Goal: Task Accomplishment & Management: Use online tool/utility

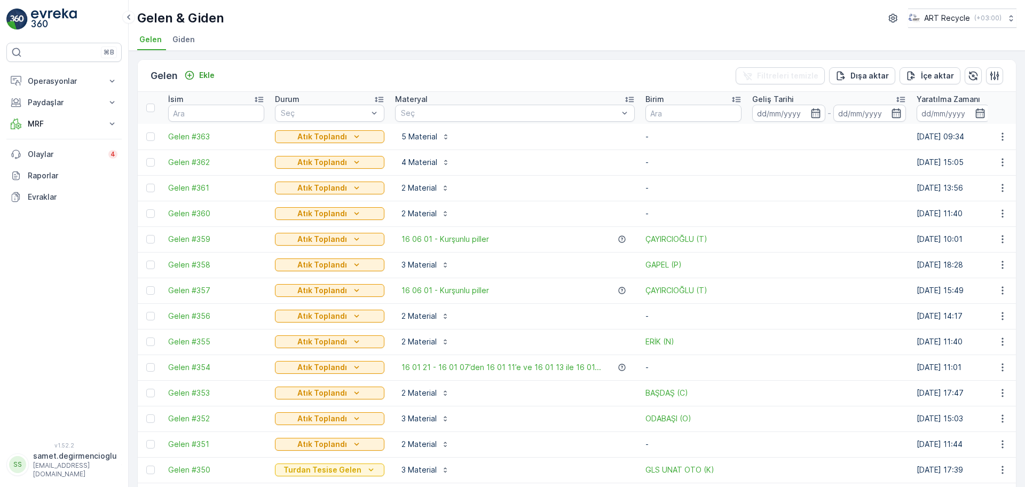
scroll to position [67, 0]
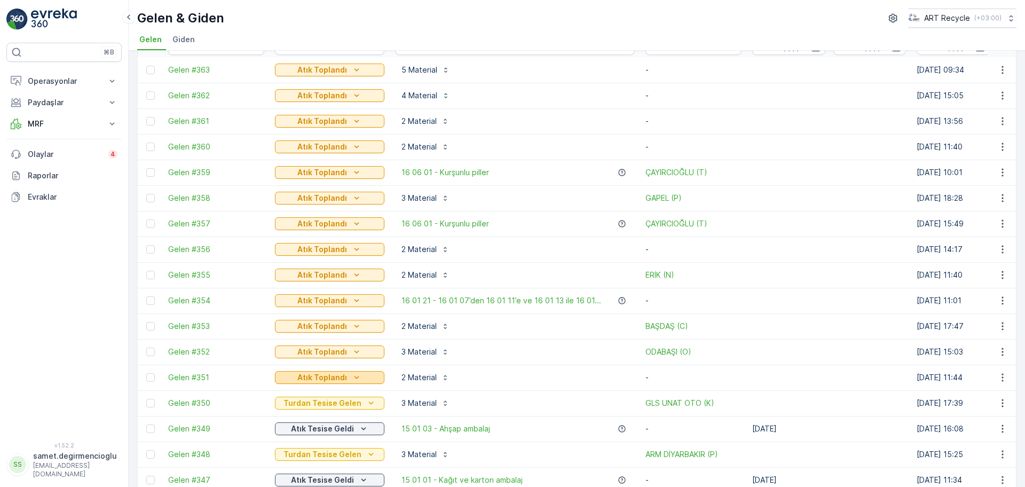
click at [314, 374] on p "Atık Toplandı" at bounding box center [322, 377] width 50 height 11
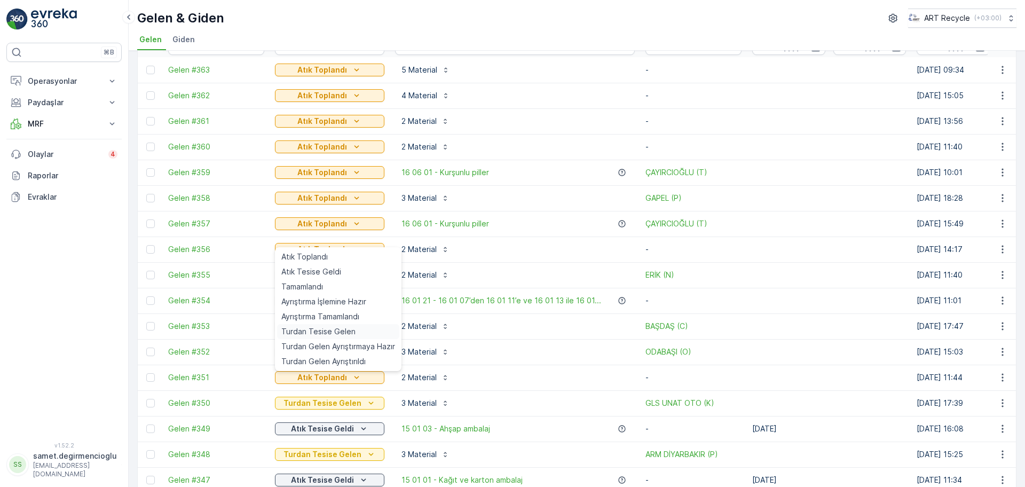
click at [308, 333] on span "Turdan Tesise Gelen" at bounding box center [318, 331] width 74 height 11
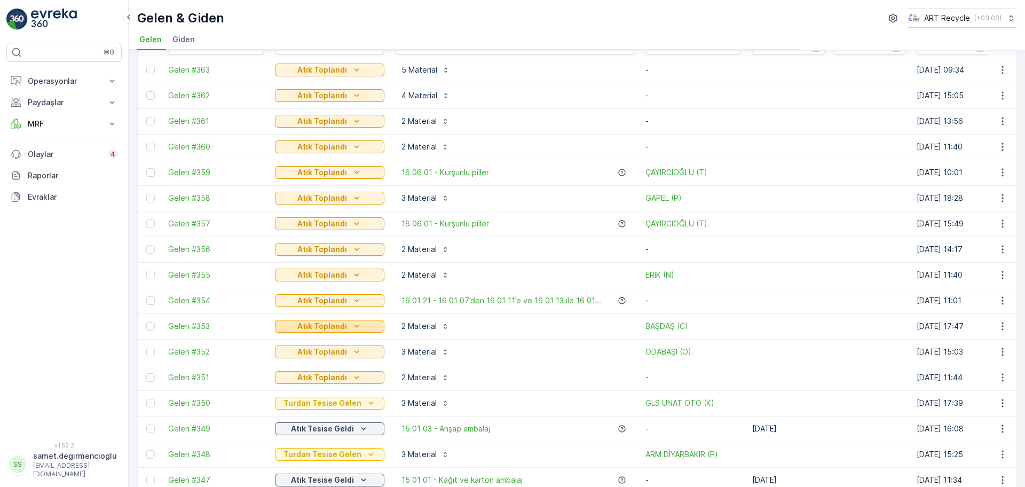
click at [309, 331] on p "Atık Toplandı" at bounding box center [322, 326] width 50 height 11
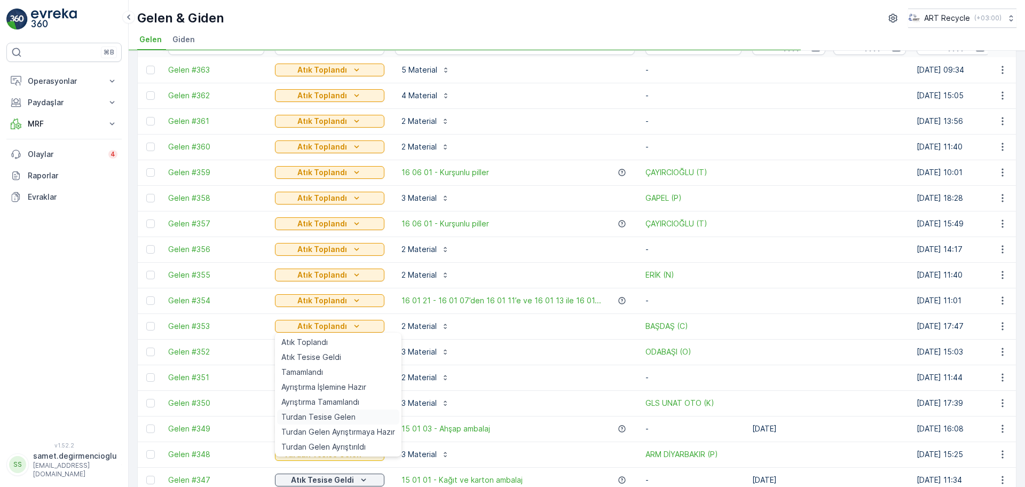
click at [309, 414] on span "Turdan Tesise Gelen" at bounding box center [318, 417] width 74 height 11
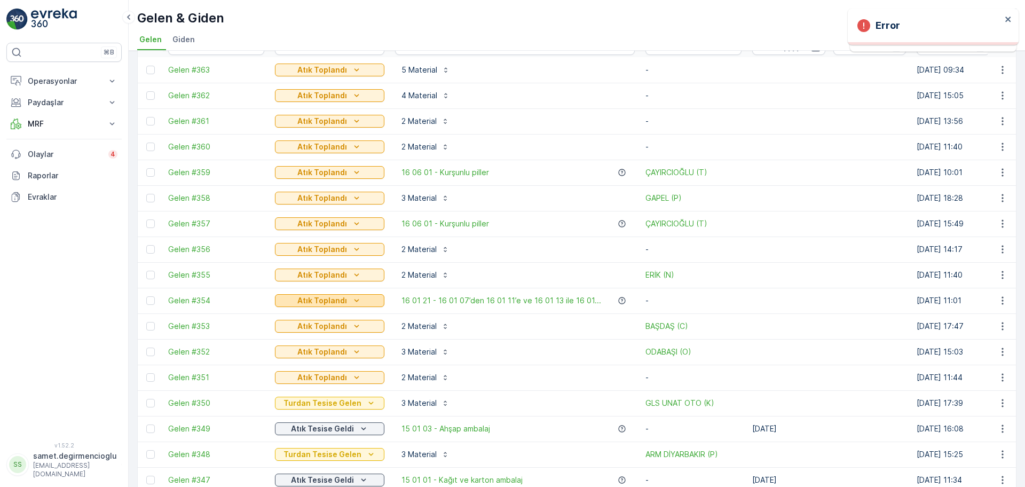
click at [319, 300] on p "Atık Toplandı" at bounding box center [322, 300] width 50 height 11
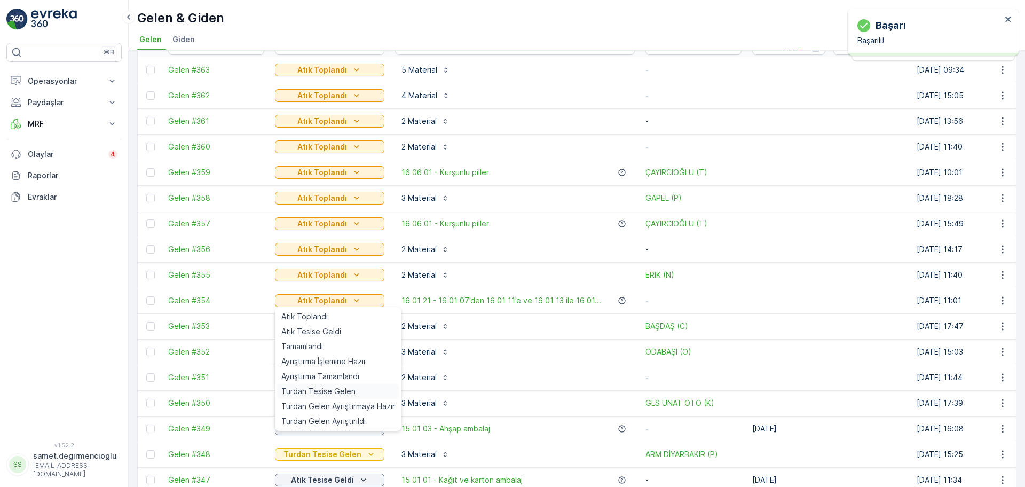
click at [313, 391] on span "Turdan Tesise Gelen" at bounding box center [318, 391] width 74 height 11
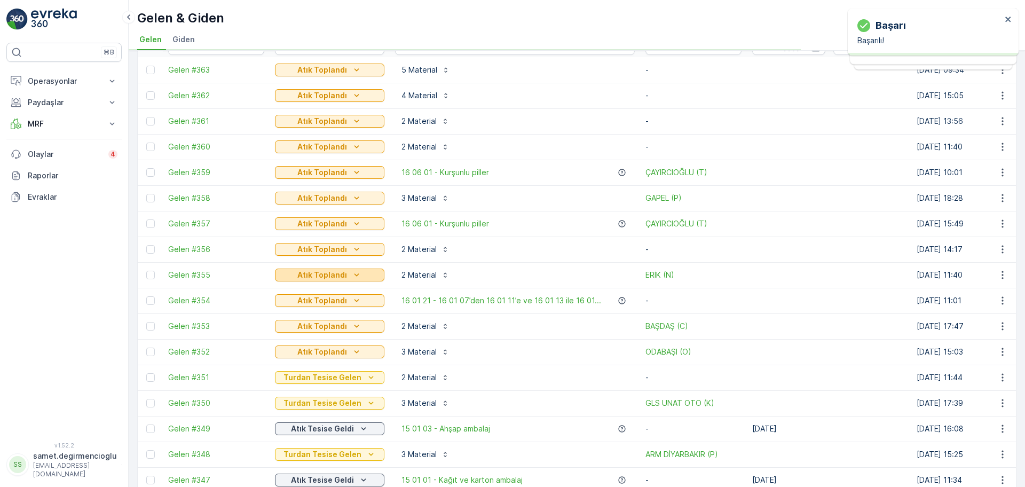
click at [326, 275] on p "Atık Toplandı" at bounding box center [322, 275] width 50 height 11
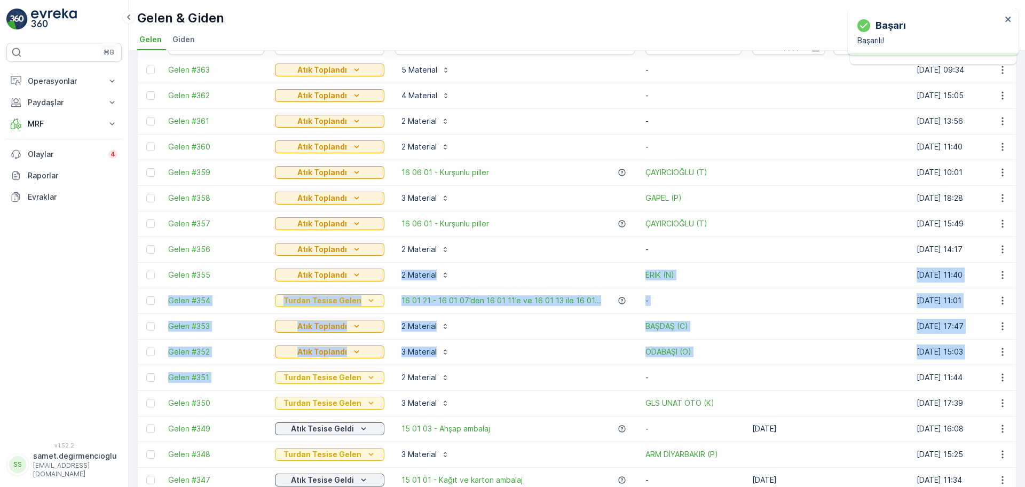
drag, startPoint x: 332, startPoint y: 366, endPoint x: 378, endPoint y: 281, distance: 96.5
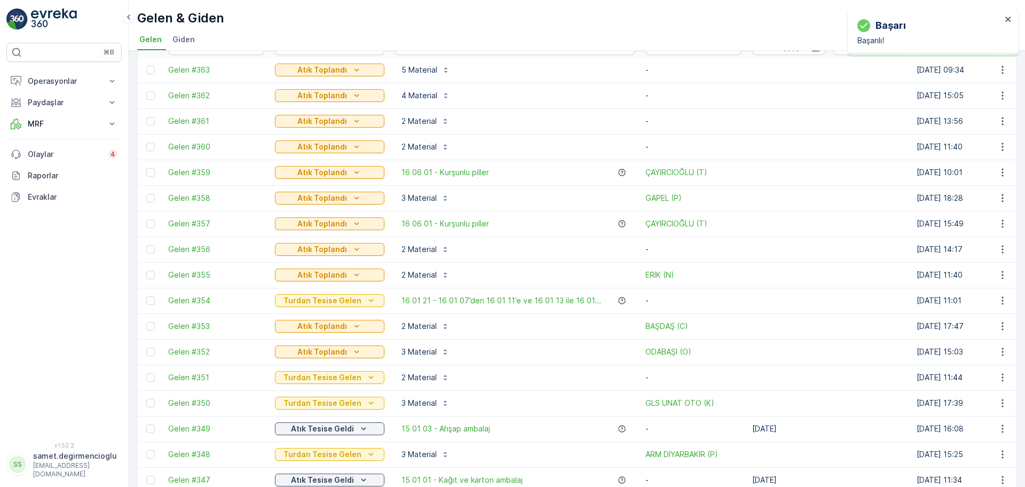
click at [63, 339] on div "⌘B Operasyonlar Insights Planlama Rotalar & Görevler Kokpit Ayarlar Paydaşlar R…" at bounding box center [63, 236] width 115 height 387
click at [303, 327] on p "Atık Toplandı" at bounding box center [322, 326] width 50 height 11
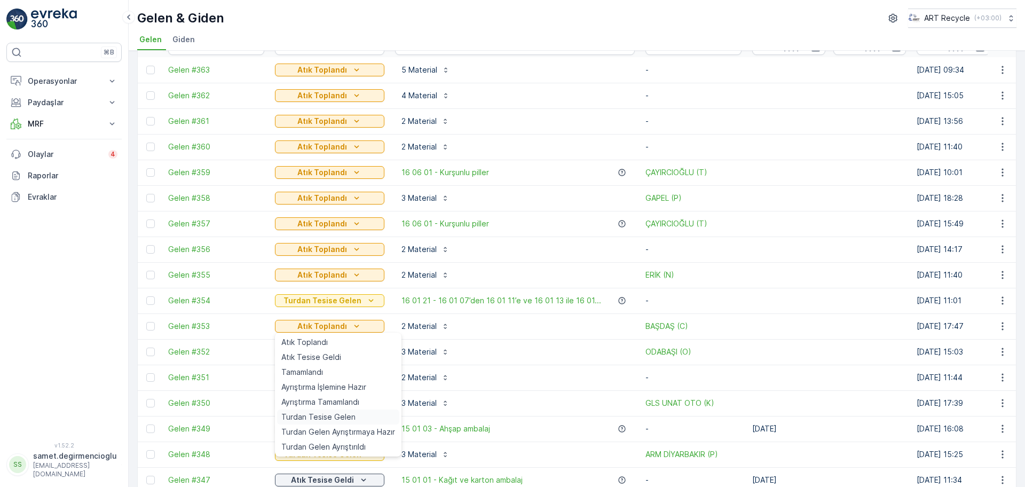
click at [324, 421] on span "Turdan Tesise Gelen" at bounding box center [318, 417] width 74 height 11
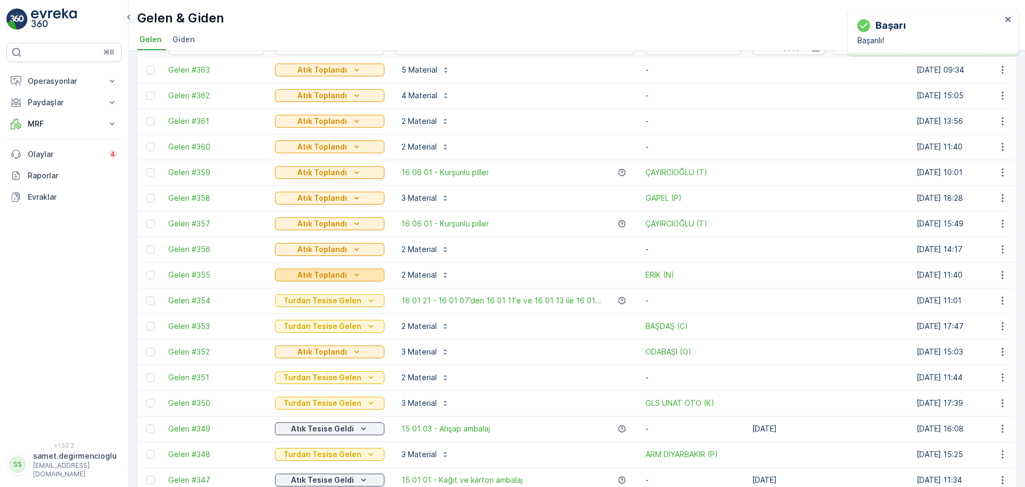
click at [343, 274] on p "Atık Toplandı" at bounding box center [322, 275] width 50 height 11
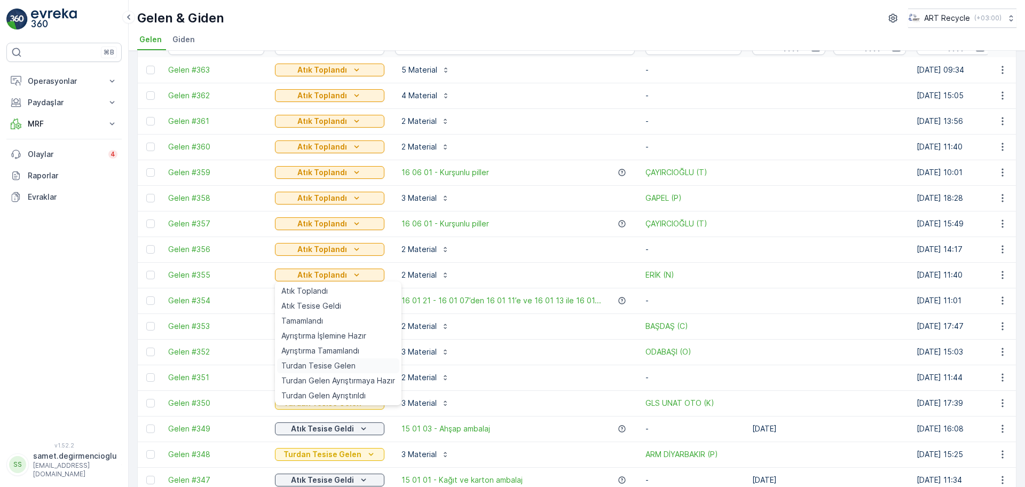
click at [329, 364] on span "Turdan Tesise Gelen" at bounding box center [318, 365] width 74 height 11
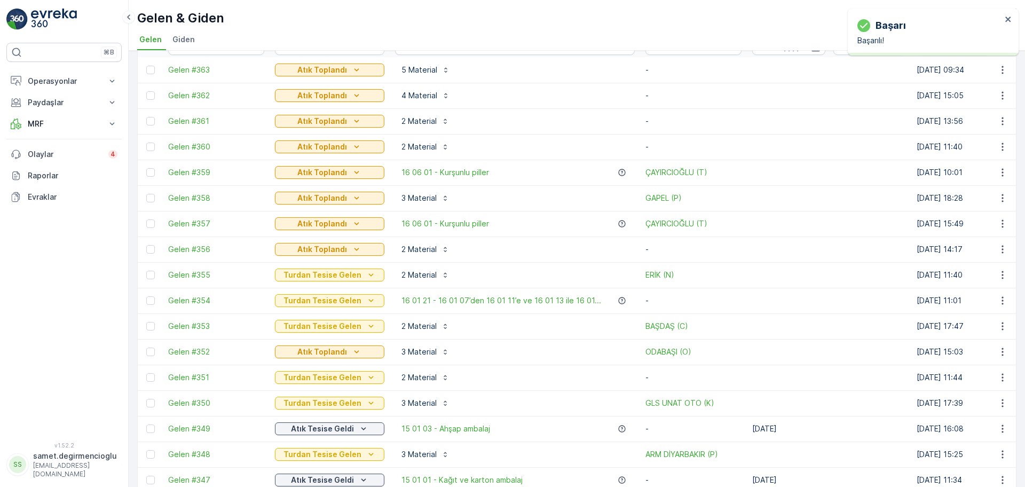
click at [330, 246] on p "Atık Toplandı" at bounding box center [322, 249] width 50 height 11
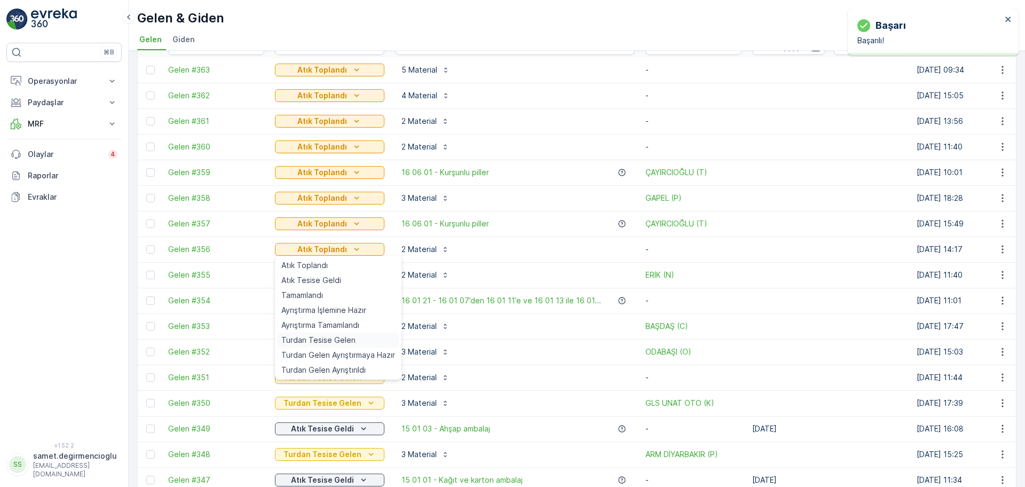
click at [338, 340] on span "Turdan Tesise Gelen" at bounding box center [318, 340] width 74 height 11
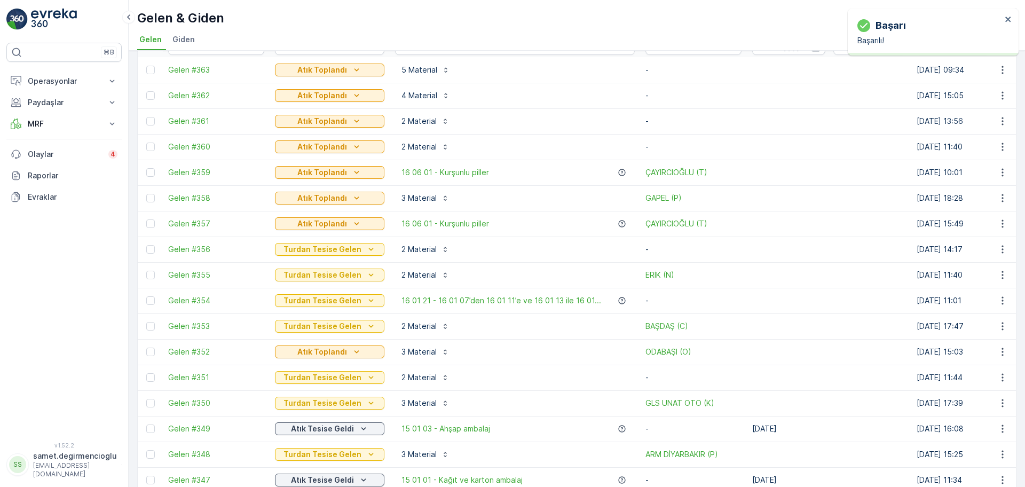
click at [337, 350] on p "Atık Toplandı" at bounding box center [322, 352] width 50 height 11
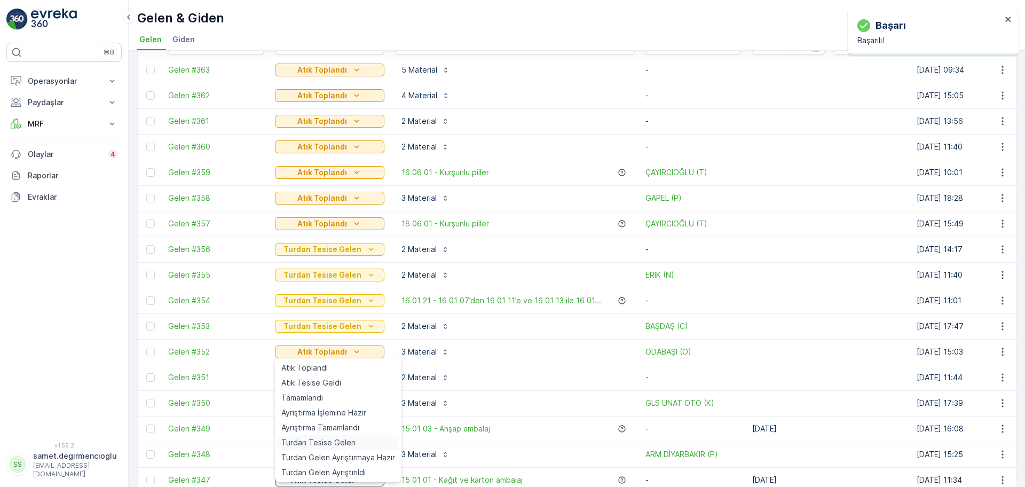
click at [333, 444] on span "Turdan Tesise Gelen" at bounding box center [318, 442] width 74 height 11
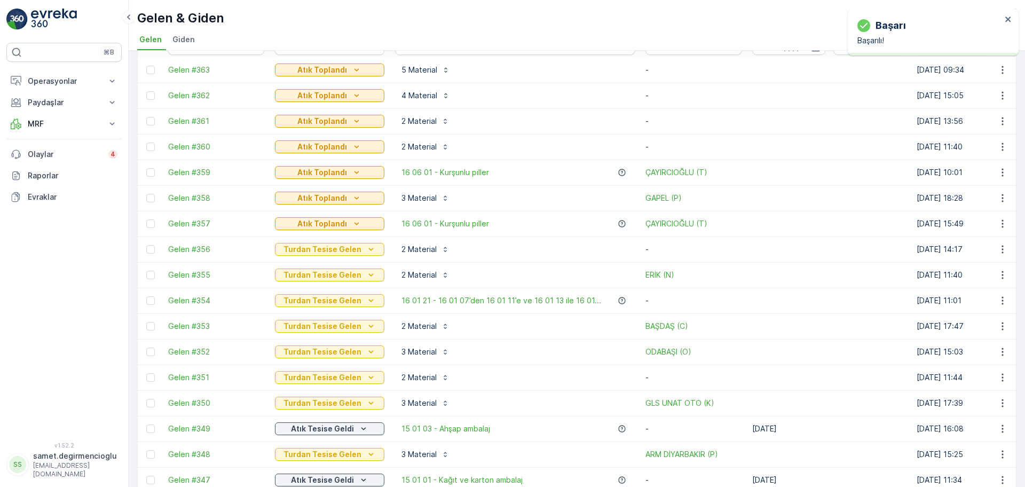
click at [313, 224] on p "Atık Toplandı" at bounding box center [322, 223] width 50 height 11
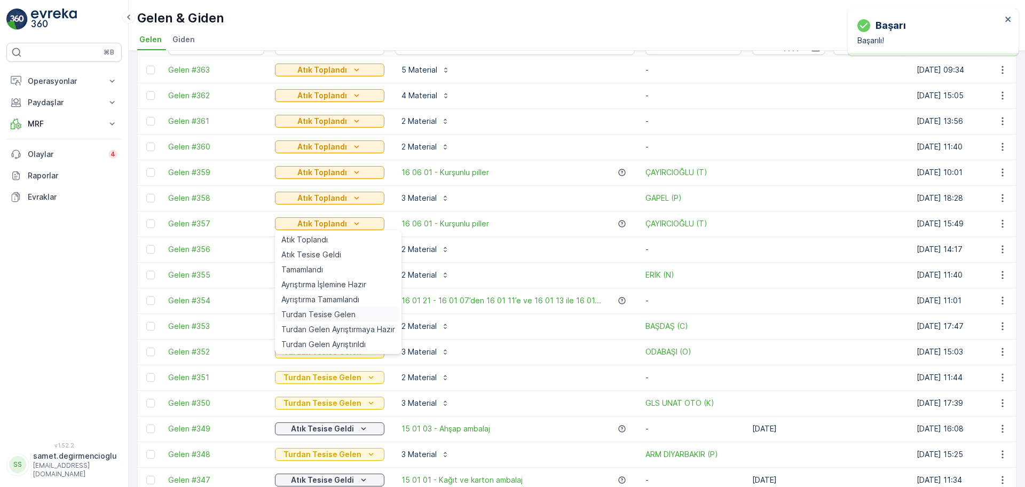
click at [314, 311] on span "Turdan Tesise Gelen" at bounding box center [318, 314] width 74 height 11
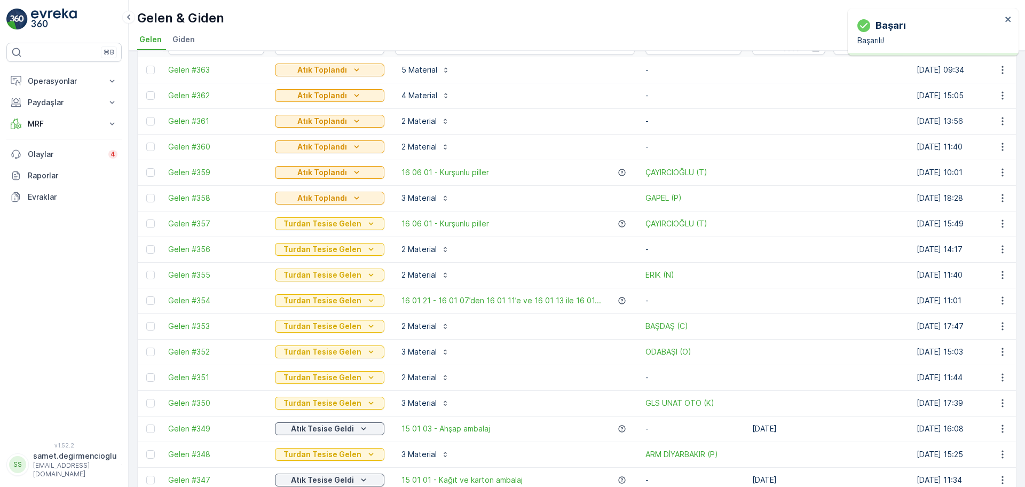
click at [337, 193] on p "Atık Toplandı" at bounding box center [322, 198] width 50 height 11
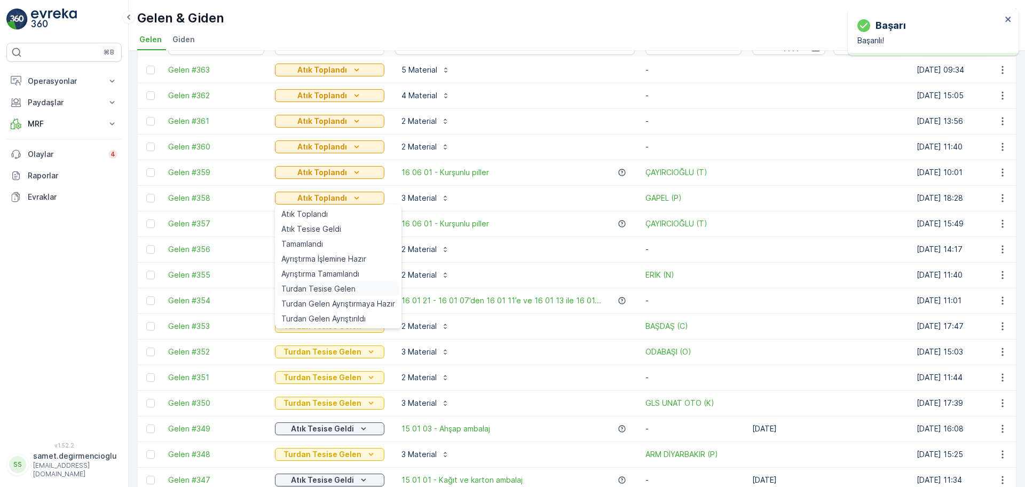
click at [348, 289] on span "Turdan Tesise Gelen" at bounding box center [318, 289] width 74 height 11
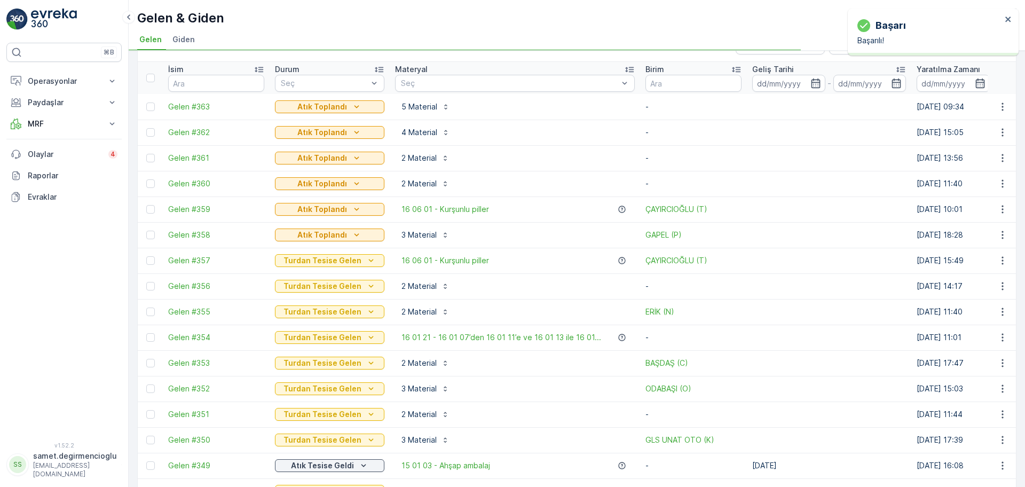
scroll to position [0, 0]
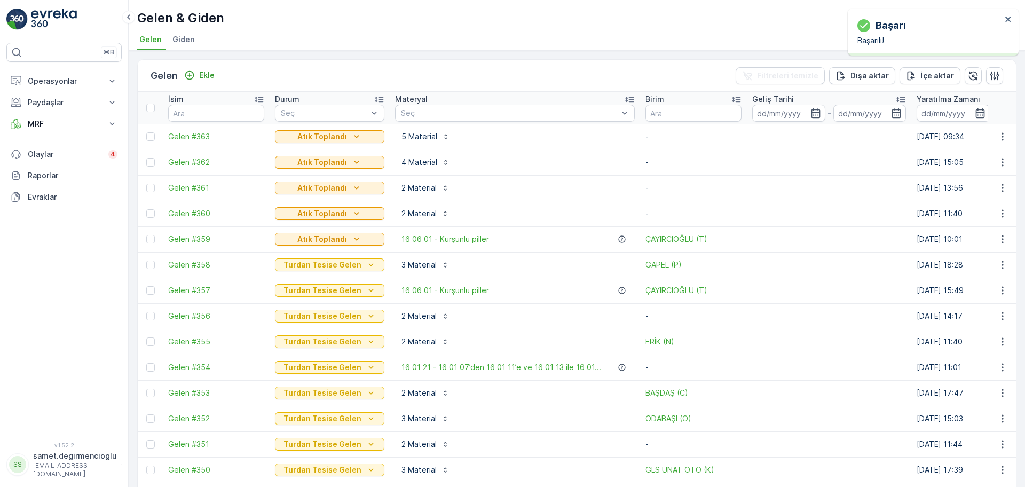
click at [326, 240] on p "Atık Toplandı" at bounding box center [322, 239] width 50 height 11
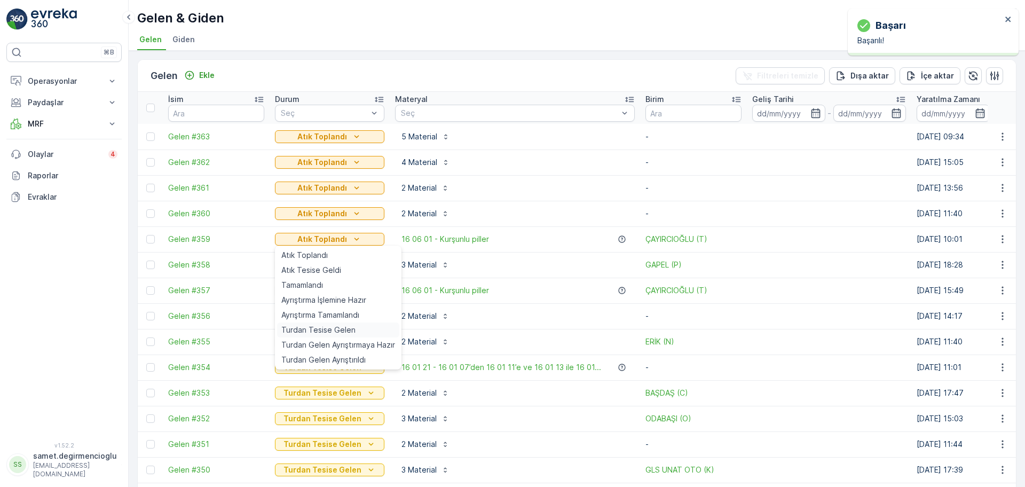
click at [331, 333] on span "Turdan Tesise Gelen" at bounding box center [318, 330] width 74 height 11
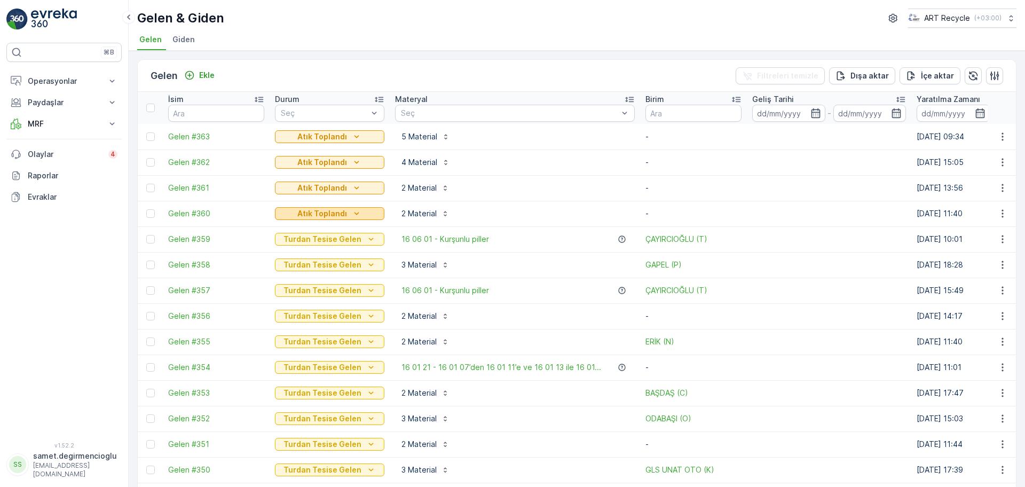
click at [344, 214] on p "Atık Toplandı" at bounding box center [322, 213] width 50 height 11
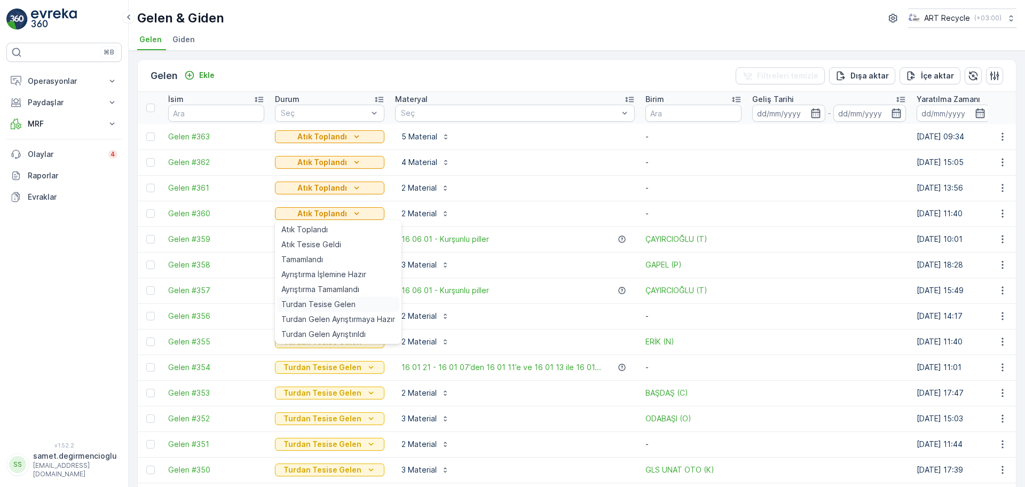
click at [347, 302] on span "Turdan Tesise Gelen" at bounding box center [318, 304] width 74 height 11
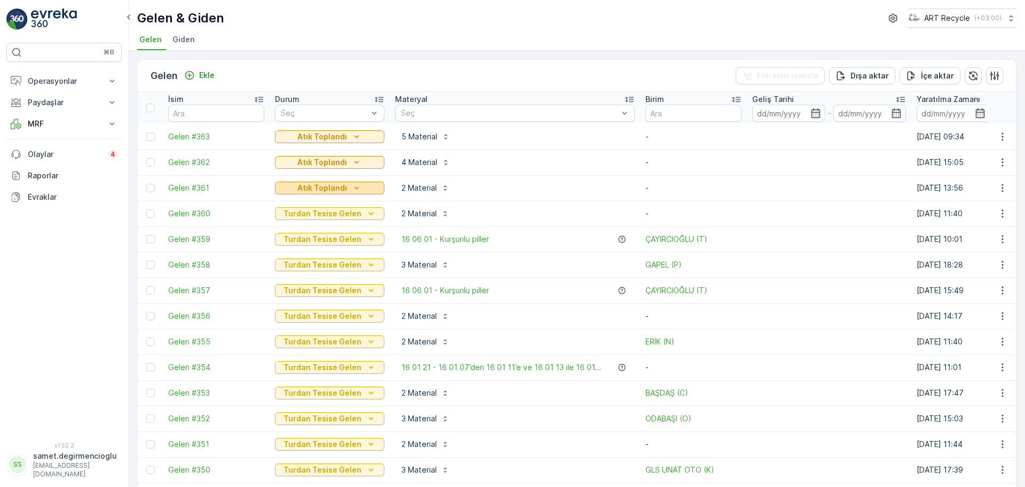
click at [344, 190] on p "Atık Toplandı" at bounding box center [322, 188] width 50 height 11
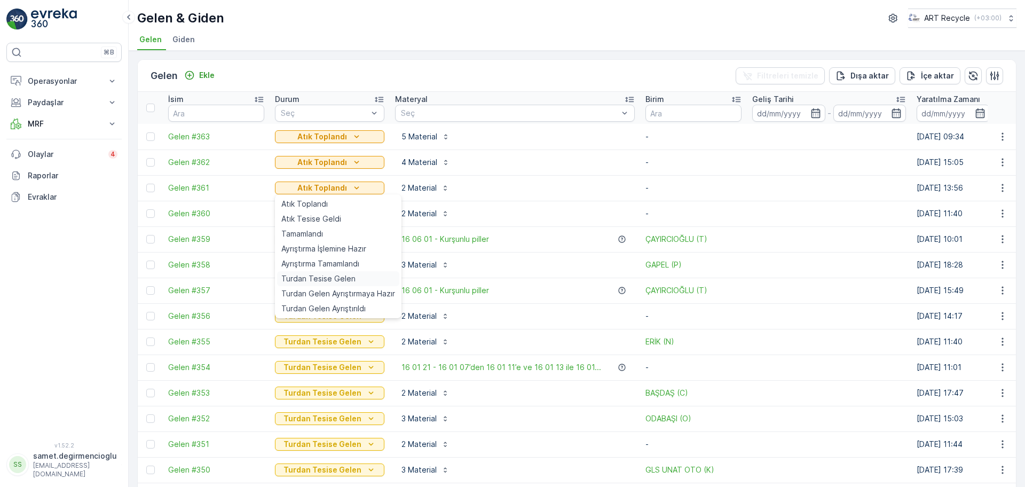
click at [337, 277] on span "Turdan Tesise Gelen" at bounding box center [318, 278] width 74 height 11
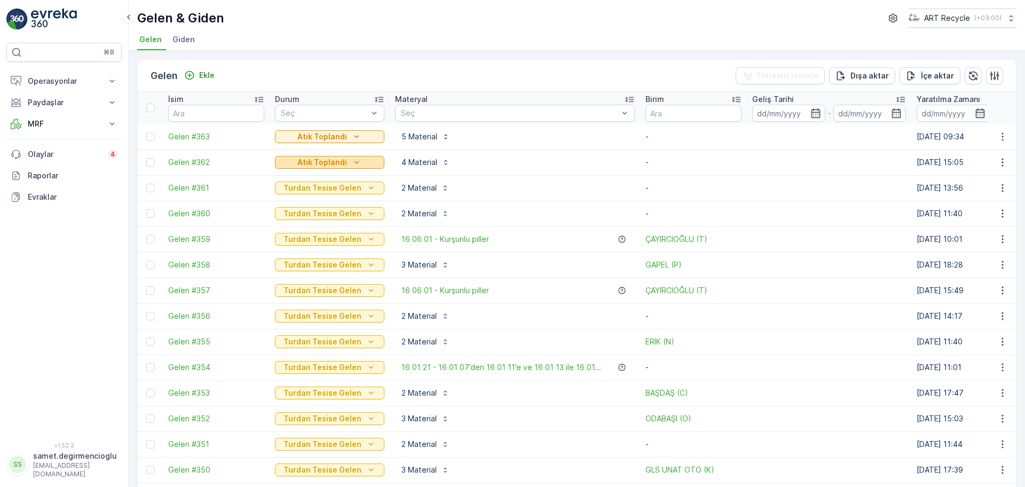
click at [337, 157] on p "Atık Toplandı" at bounding box center [322, 162] width 50 height 11
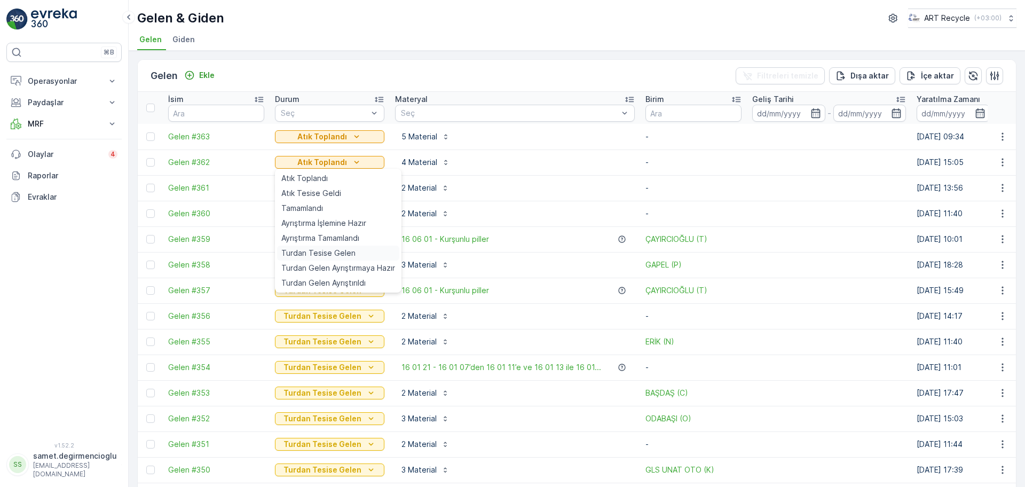
click at [329, 254] on span "Turdan Tesise Gelen" at bounding box center [318, 253] width 74 height 11
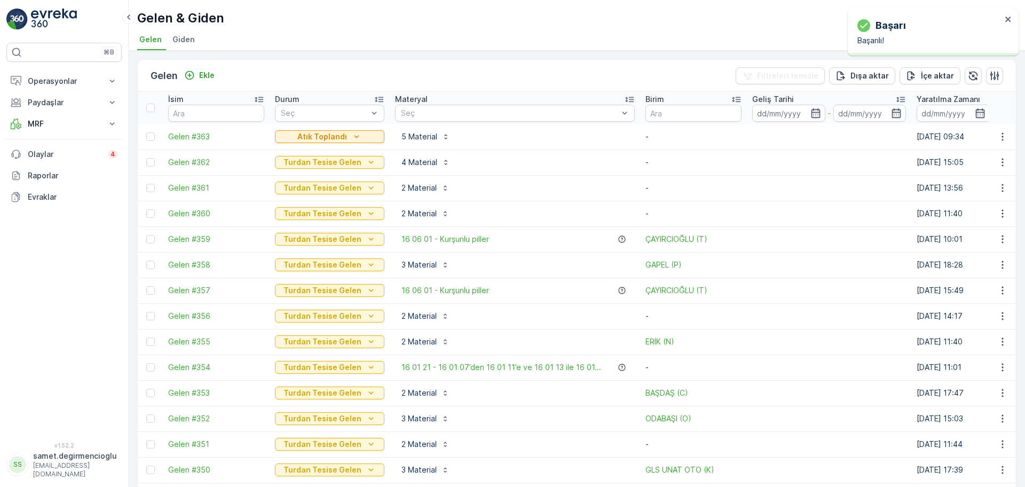
click at [331, 135] on p "Atık Toplandı" at bounding box center [322, 136] width 50 height 11
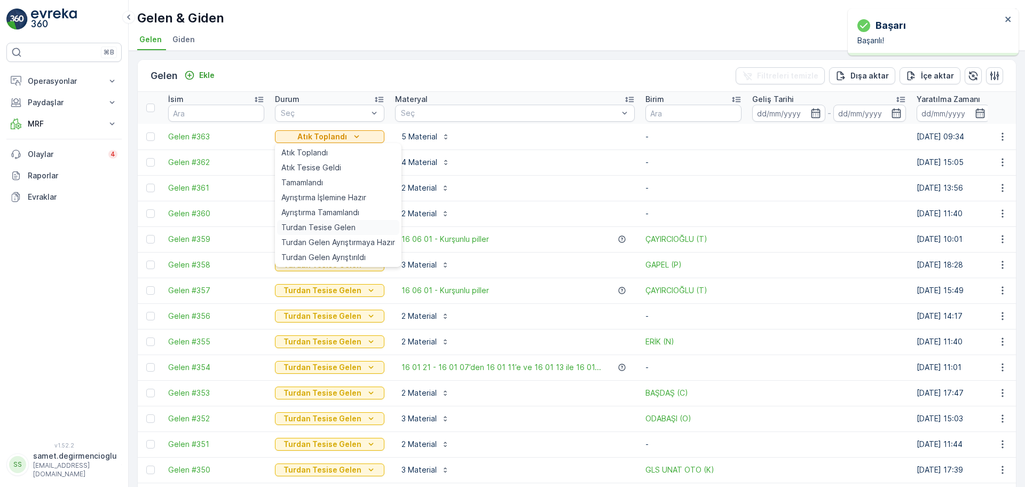
click at [322, 226] on span "Turdan Tesise Gelen" at bounding box center [318, 227] width 74 height 11
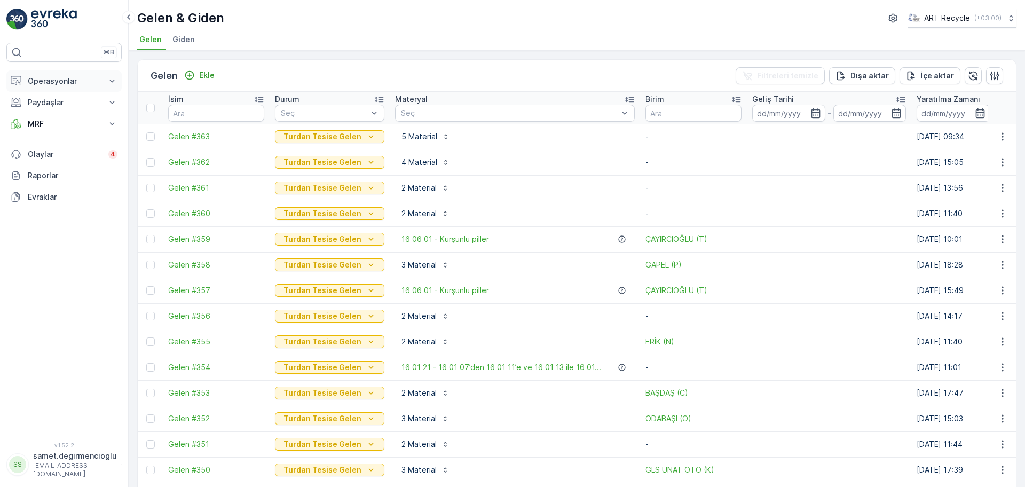
click at [64, 78] on p "Operasyonlar" at bounding box center [64, 81] width 73 height 11
click at [53, 129] on p "Rotalar & Görevler" at bounding box center [60, 129] width 66 height 11
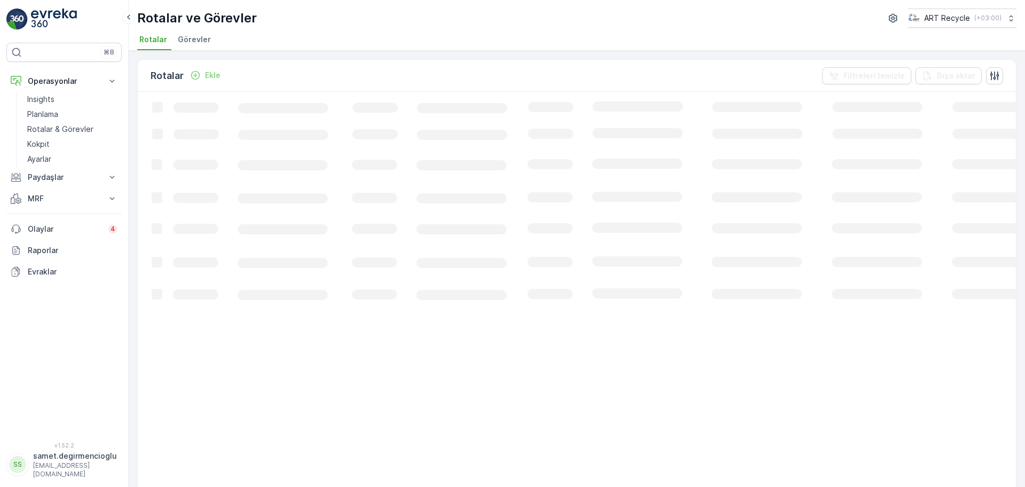
click at [198, 43] on span "Görevler" at bounding box center [194, 39] width 33 height 11
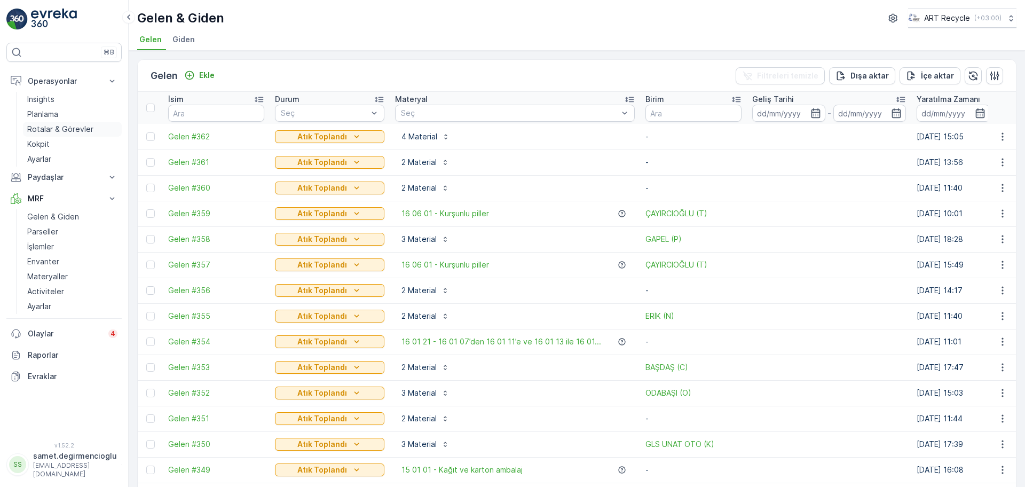
click at [72, 124] on p "Rotalar & Görevler" at bounding box center [60, 129] width 66 height 11
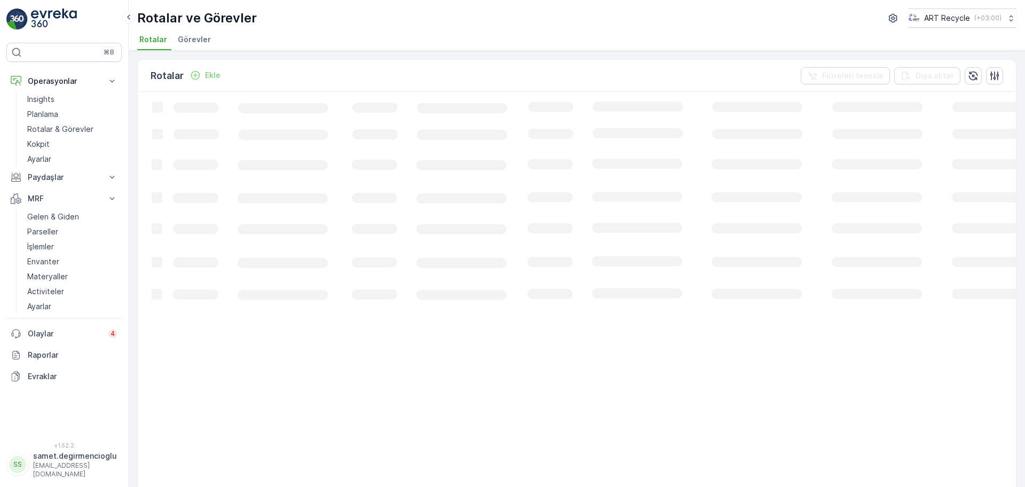
click at [205, 38] on span "Görevler" at bounding box center [194, 39] width 33 height 11
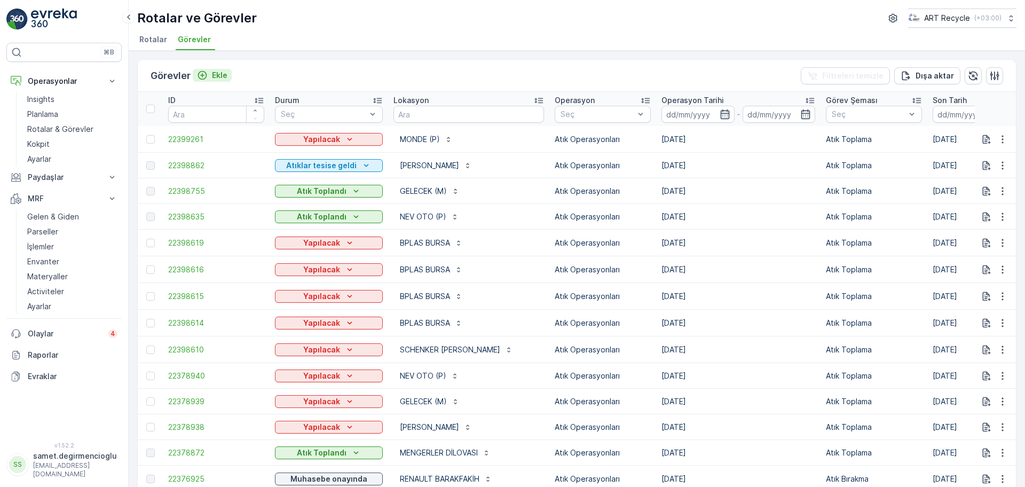
click at [225, 75] on p "Ekle" at bounding box center [219, 75] width 15 height 11
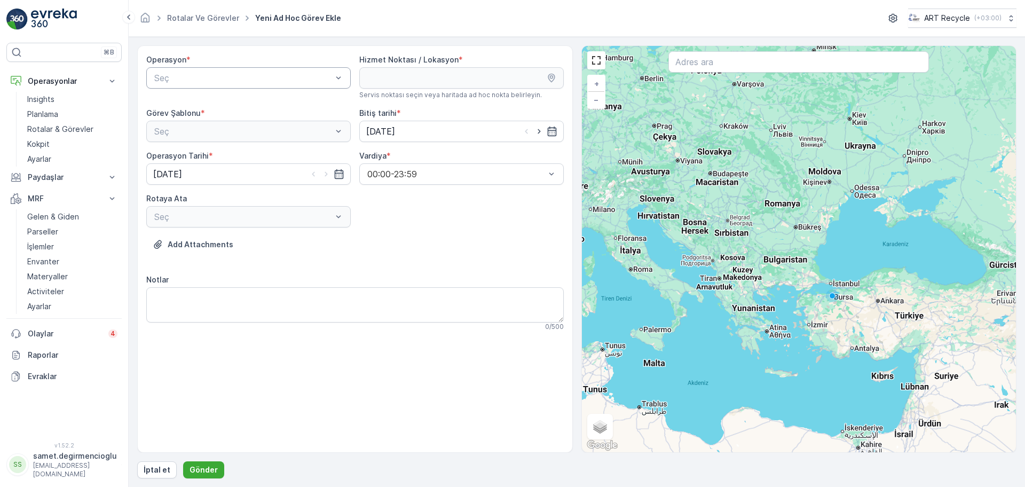
click at [225, 67] on div "Seç" at bounding box center [248, 77] width 204 height 21
click at [206, 101] on span "Atık Operasyonları" at bounding box center [188, 104] width 71 height 10
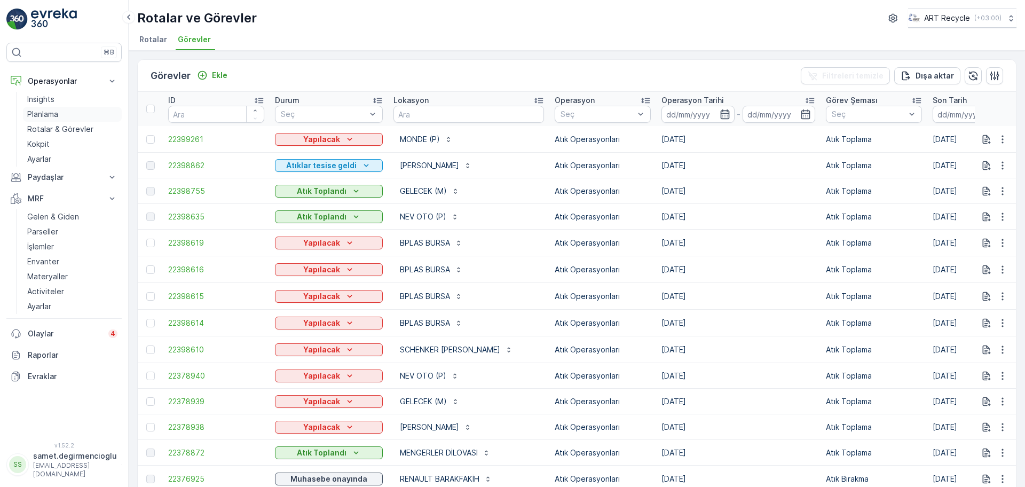
click at [49, 111] on p "Planlama" at bounding box center [42, 114] width 31 height 11
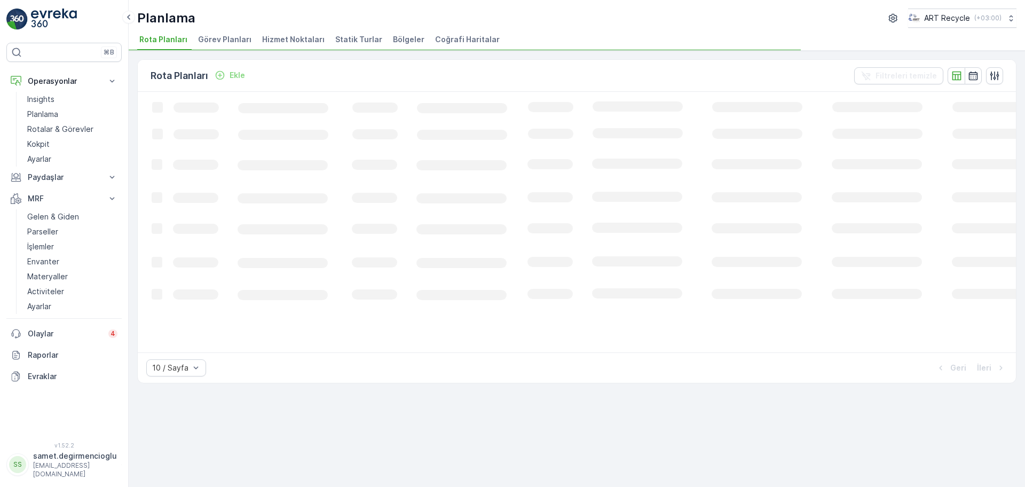
click at [275, 43] on span "Hizmet Noktaları" at bounding box center [293, 39] width 62 height 11
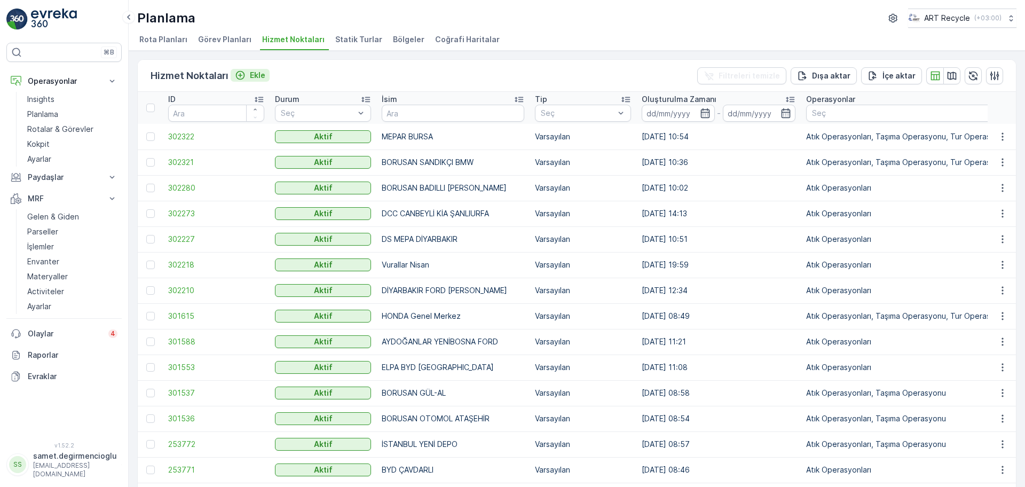
click at [244, 69] on button "Ekle" at bounding box center [250, 75] width 39 height 13
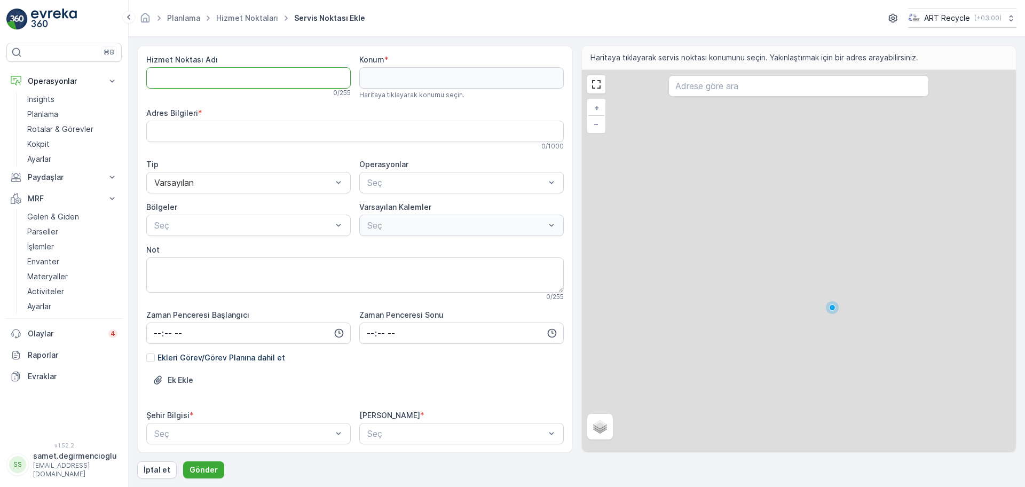
click at [244, 76] on Adı "Hizmet Noktası Adı" at bounding box center [248, 77] width 204 height 21
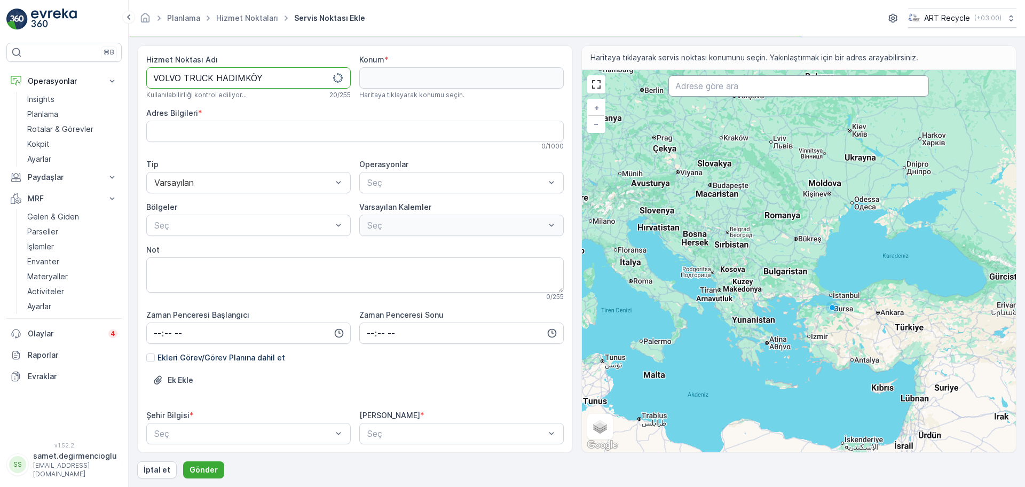
type Adı "VOLVO TRUCK HADIMKÖY"
click at [725, 94] on input "text" at bounding box center [798, 85] width 261 height 21
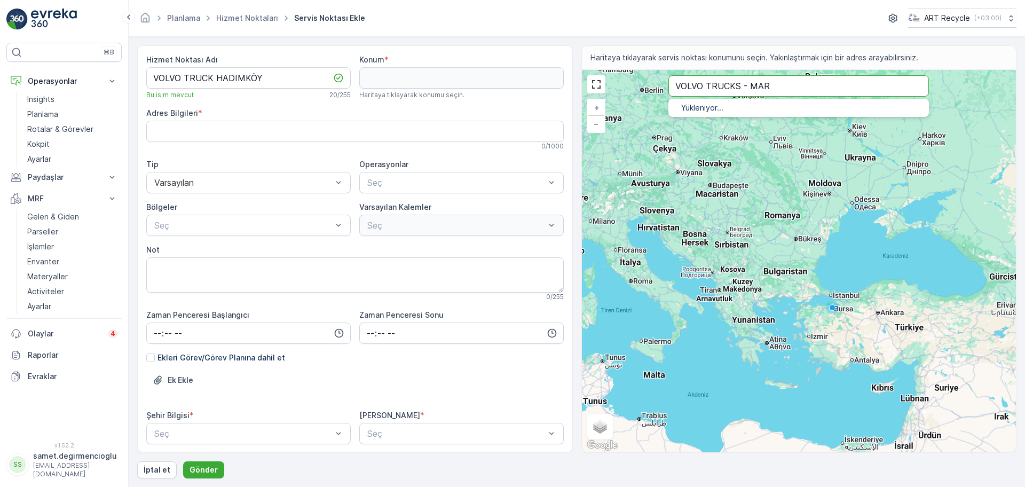
type input "VOLVO TRUCKS - MAR"
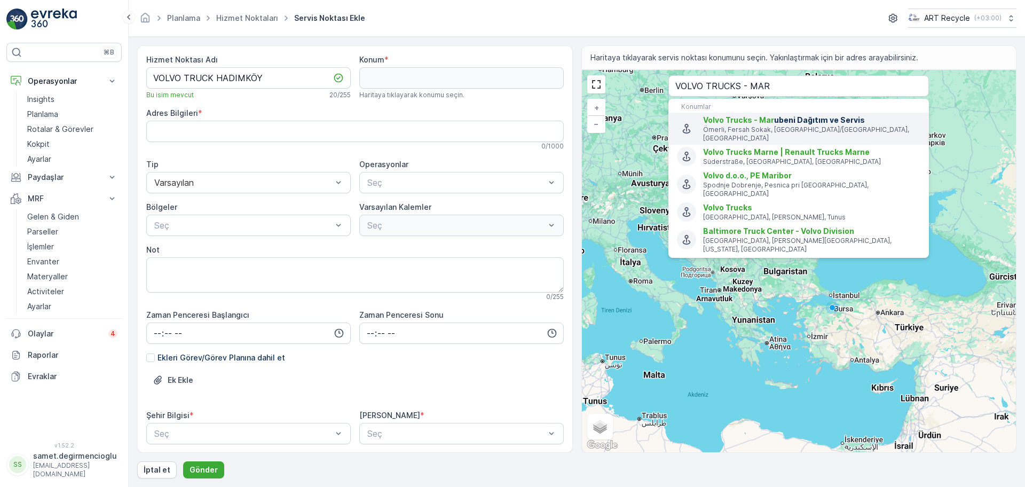
click at [729, 119] on span "Volvo Trucks - Mar" at bounding box center [738, 119] width 71 height 9
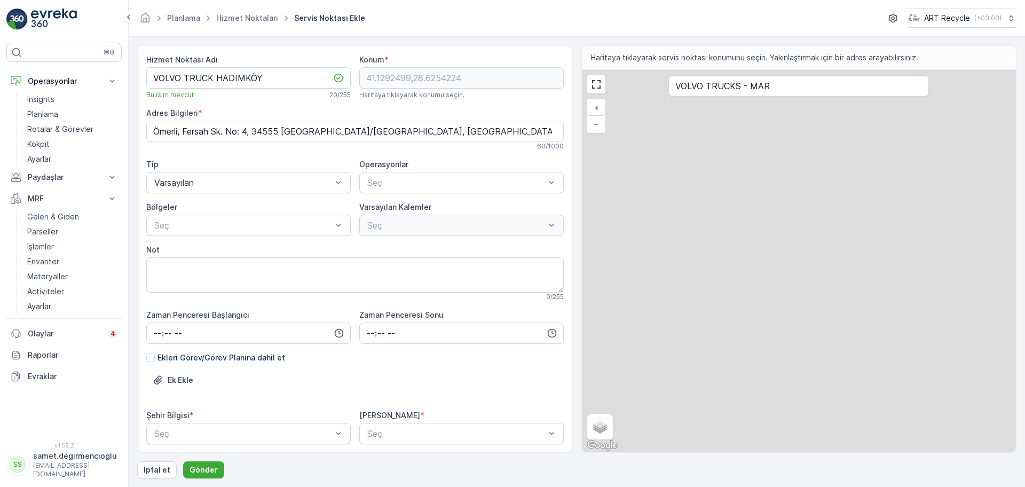
type input "41.1292499,28.6254224"
type Bilgileri "Ömerli, Fersah Sk. No: 4, 34555 Arnavutköy/İstanbul, Türkiye"
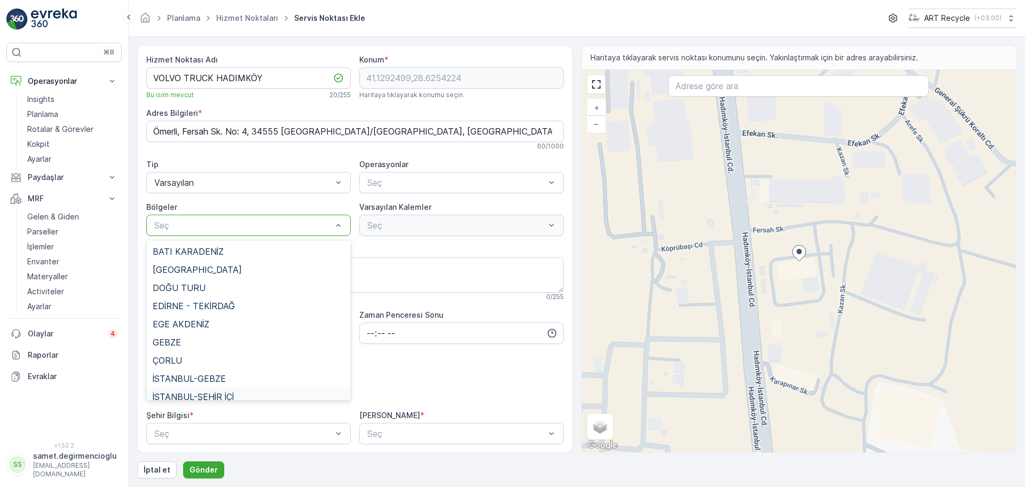
click at [214, 392] on span "İSTANBUL-ŞEHİR İÇİ" at bounding box center [193, 397] width 81 height 10
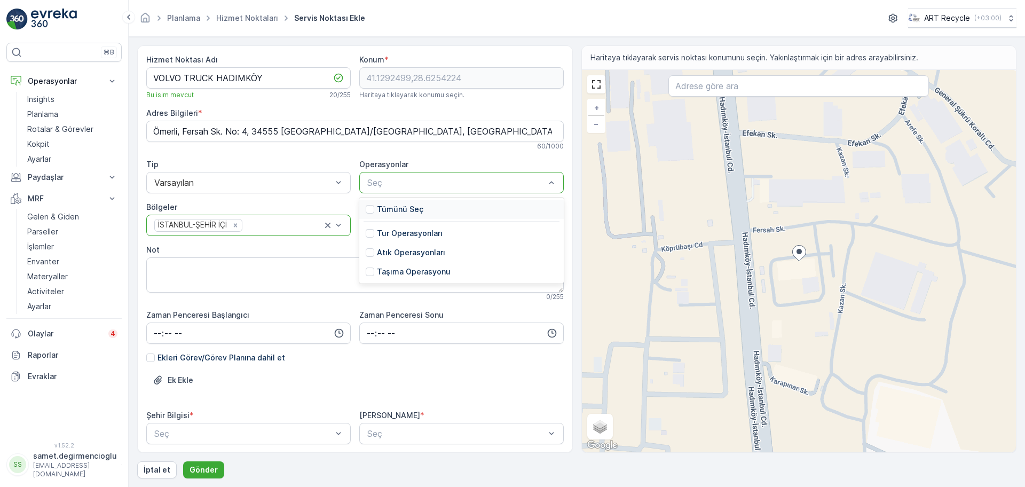
click at [399, 211] on p "Tümünü Seç" at bounding box center [400, 209] width 46 height 11
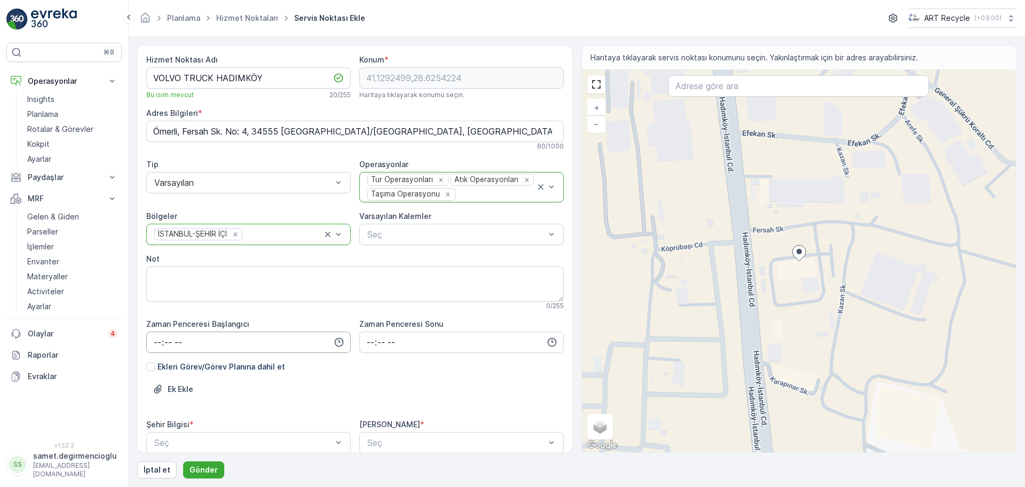
click at [245, 340] on input "time" at bounding box center [248, 342] width 204 height 21
click at [245, 339] on input "time" at bounding box center [248, 342] width 204 height 21
click at [381, 385] on div "Ek Ekle" at bounding box center [355, 396] width 418 height 30
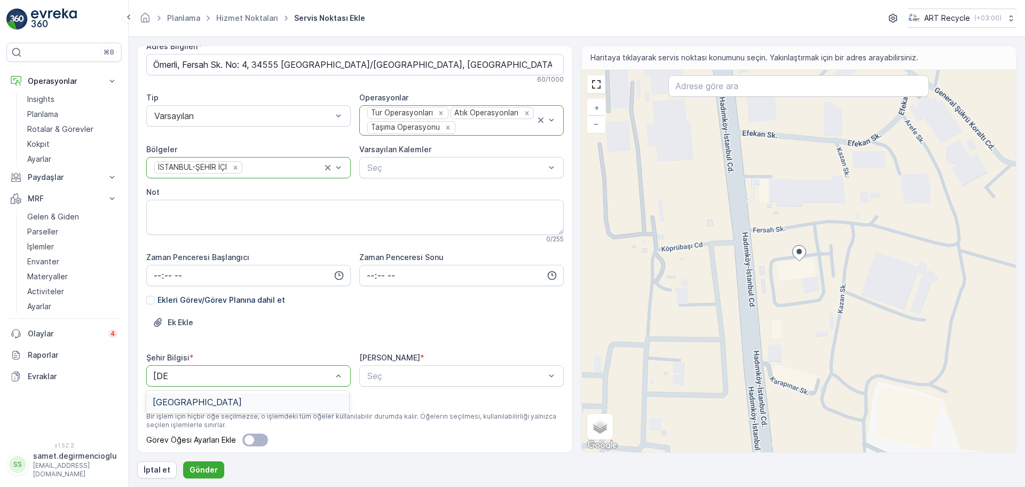
type input "İSTA"
click at [256, 398] on div "İSTANBUL" at bounding box center [248, 402] width 190 height 10
type input "BORU"
click at [422, 398] on div "BORUSAN" at bounding box center [459, 402] width 190 height 10
click at [355, 326] on div "Ek Ekle" at bounding box center [355, 329] width 418 height 30
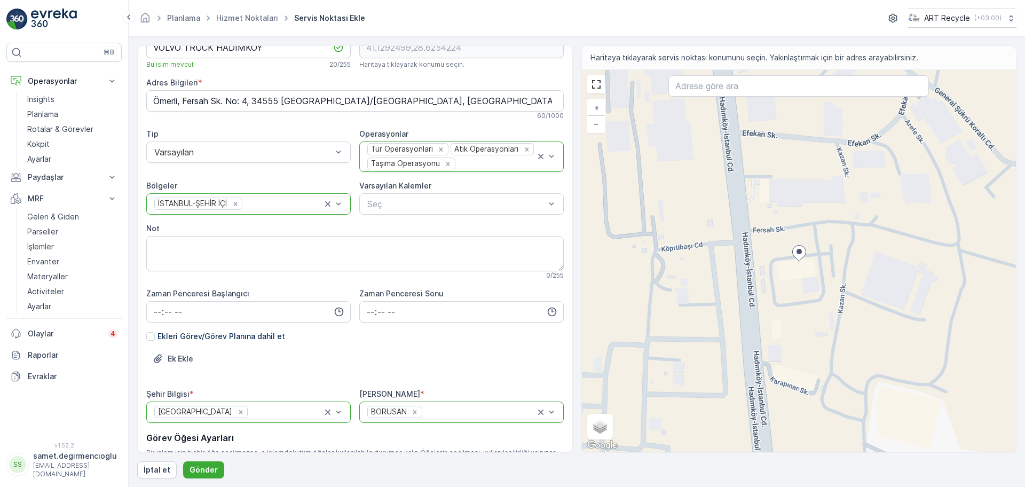
scroll to position [104, 0]
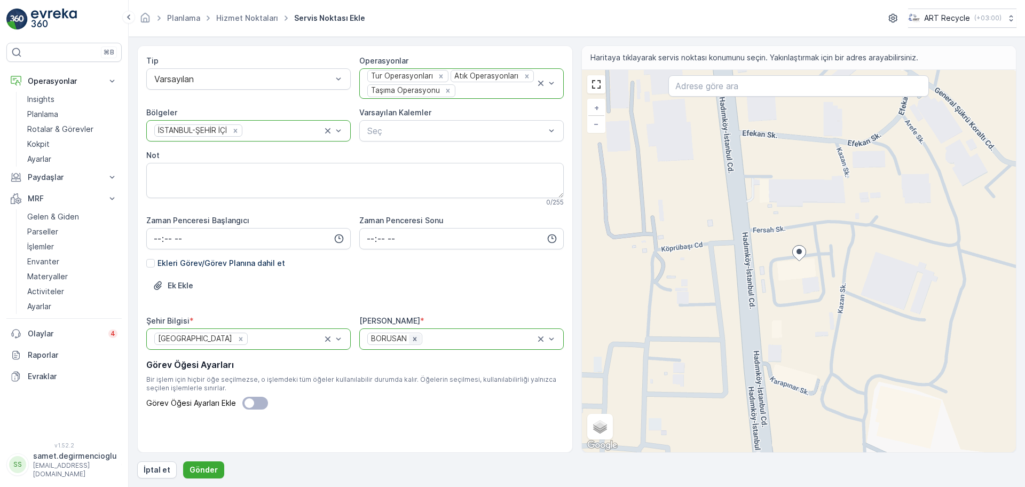
click at [413, 336] on icon "Remove BORUSAN" at bounding box center [414, 338] width 7 height 7
click at [409, 337] on div at bounding box center [456, 339] width 180 height 10
type input "VOLV"
click at [402, 381] on span "VOLVO TRUCK" at bounding box center [394, 384] width 60 height 10
click at [207, 468] on p "Gönder" at bounding box center [204, 470] width 28 height 11
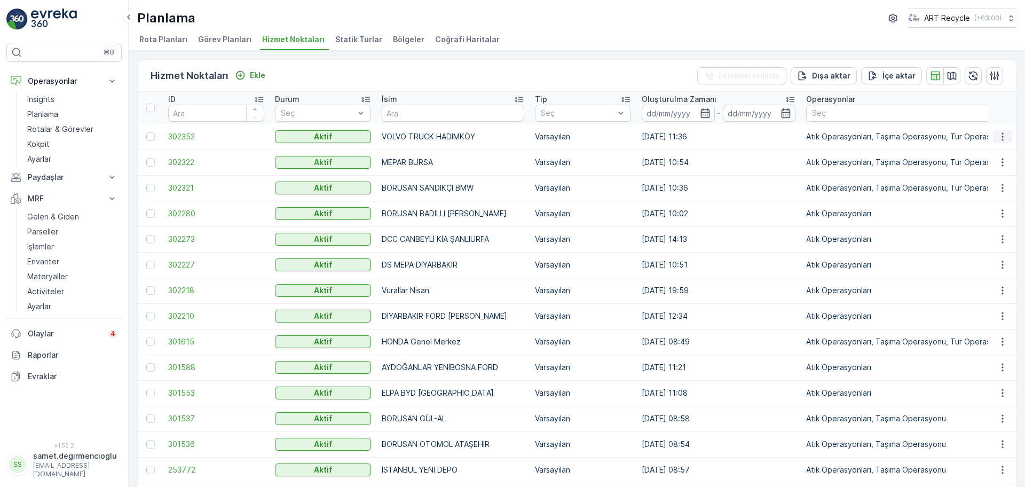
click at [1002, 137] on icon "button" at bounding box center [1003, 136] width 2 height 8
click at [971, 195] on span "Yeni Ad Hoc Görev Ekle" at bounding box center [973, 197] width 84 height 11
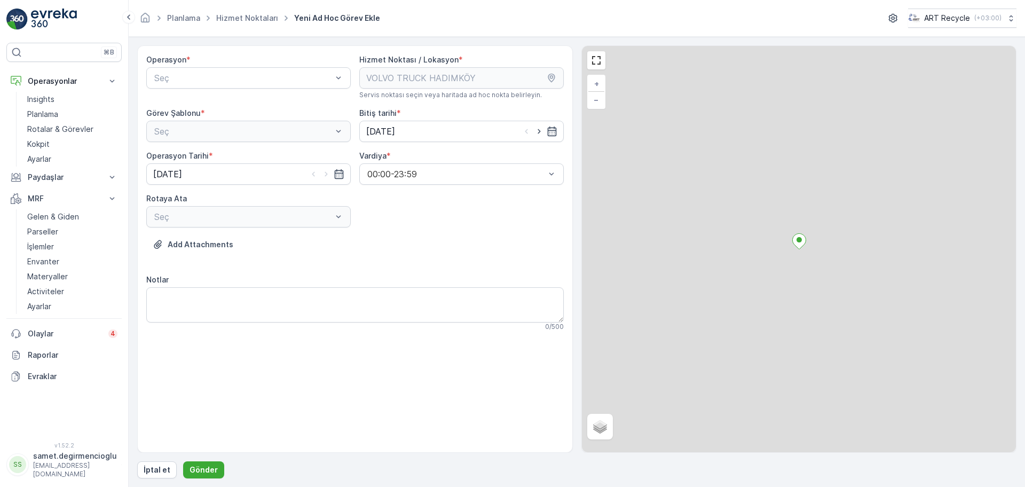
click at [180, 64] on span "Operasyon" at bounding box center [166, 59] width 40 height 11
click at [184, 70] on div "Seç" at bounding box center [248, 77] width 204 height 21
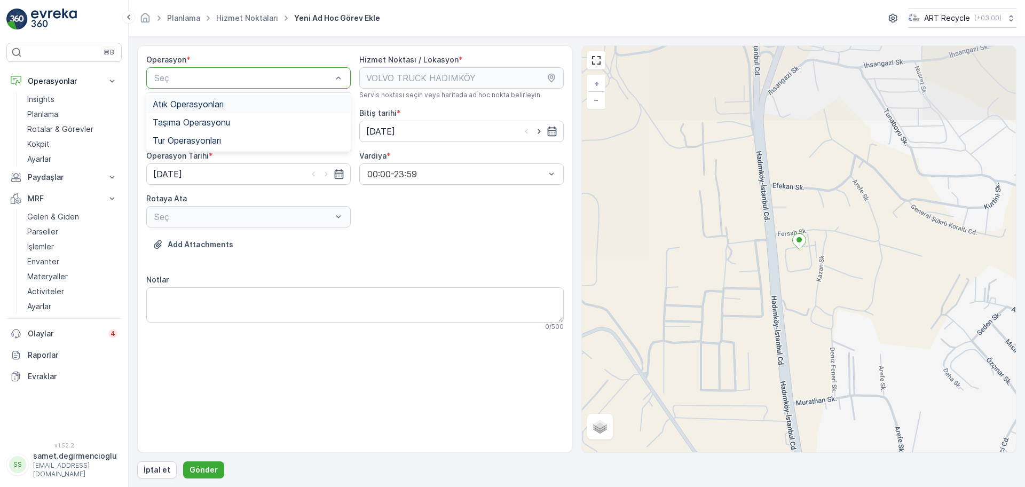
click at [180, 98] on div "Atık Operasyonları" at bounding box center [248, 104] width 204 height 18
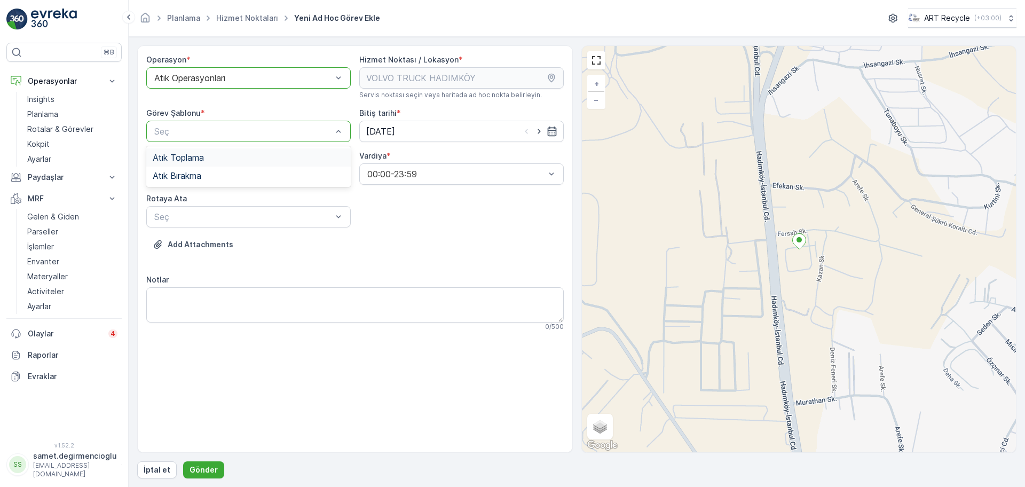
click at [184, 158] on span "Atık Toplama" at bounding box center [178, 158] width 51 height 10
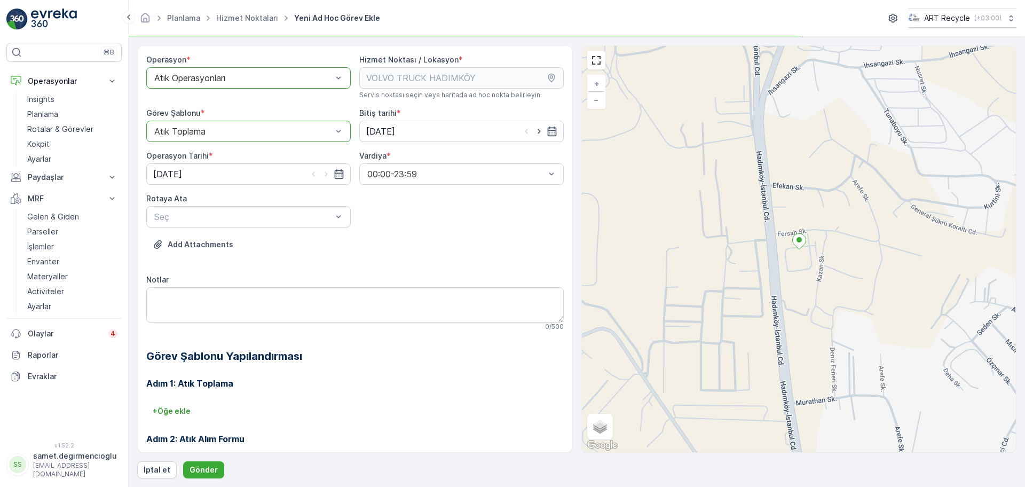
click at [186, 200] on div "Rotaya Ata" at bounding box center [248, 198] width 204 height 11
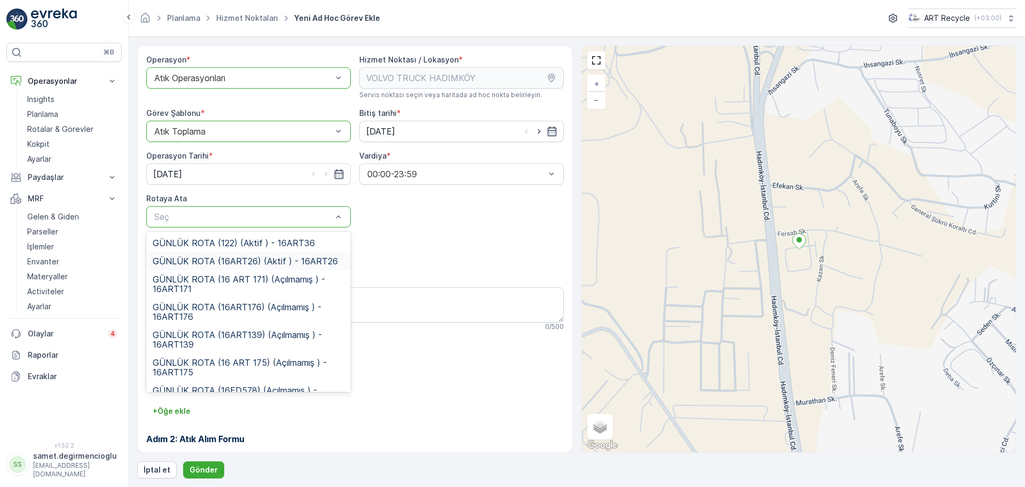
click at [225, 259] on span "GÜNLÜK ROTA (16ART26) (Aktif ) - 16ART26" at bounding box center [245, 261] width 185 height 10
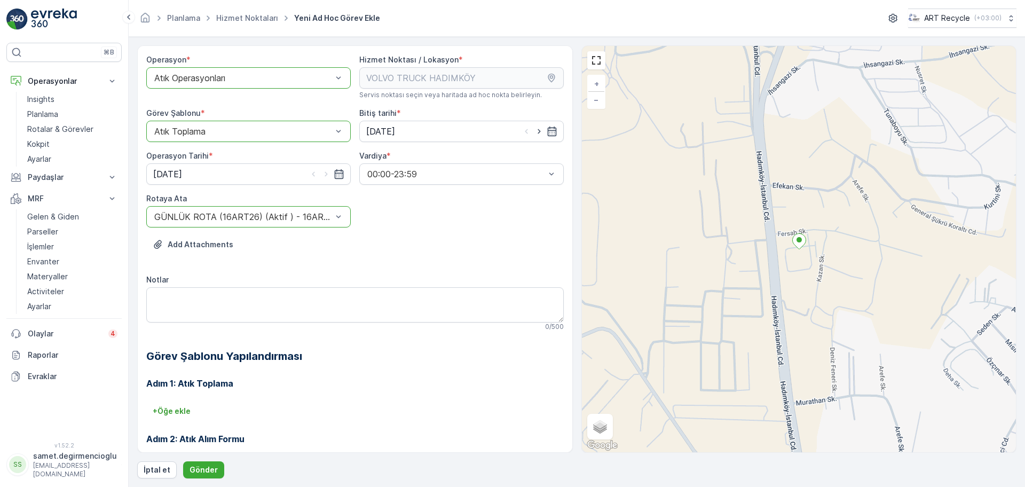
click at [421, 257] on div "Add Attachments" at bounding box center [355, 251] width 418 height 30
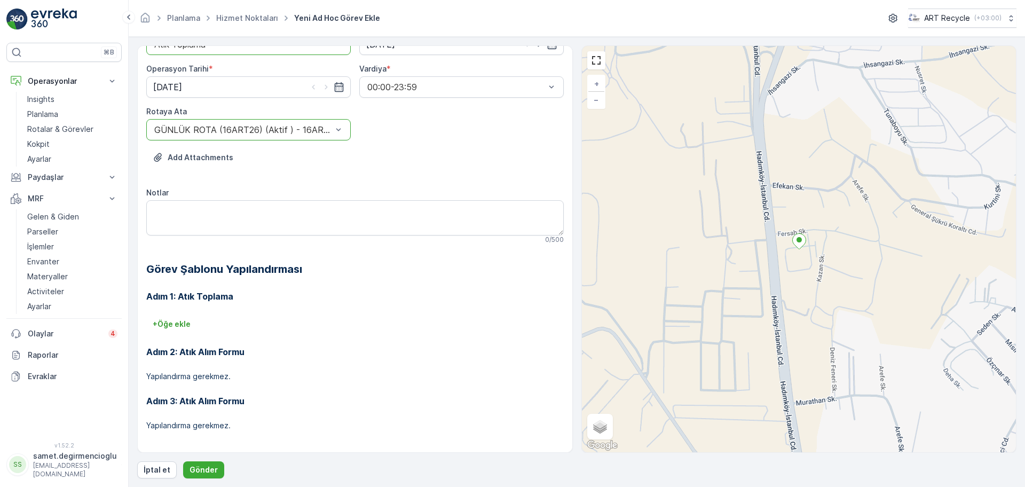
scroll to position [91, 0]
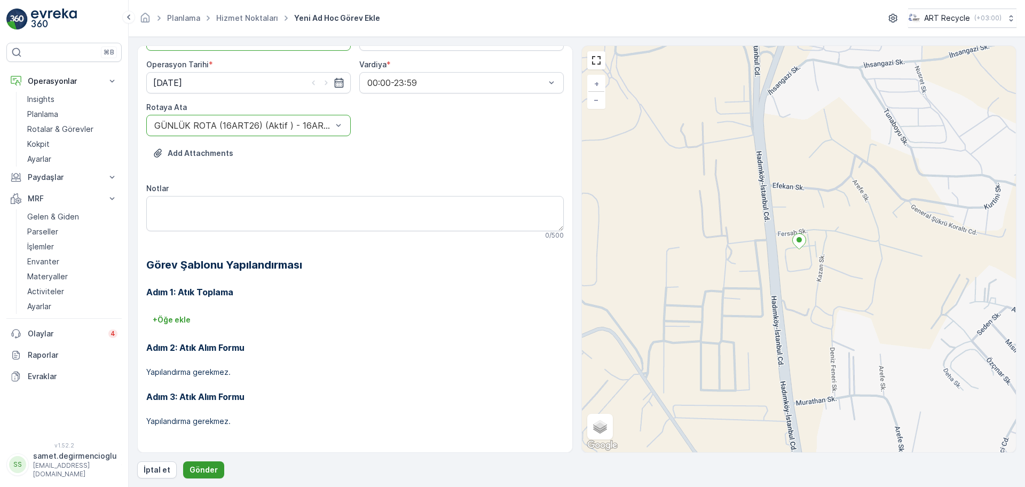
click at [205, 468] on p "Gönder" at bounding box center [204, 470] width 28 height 11
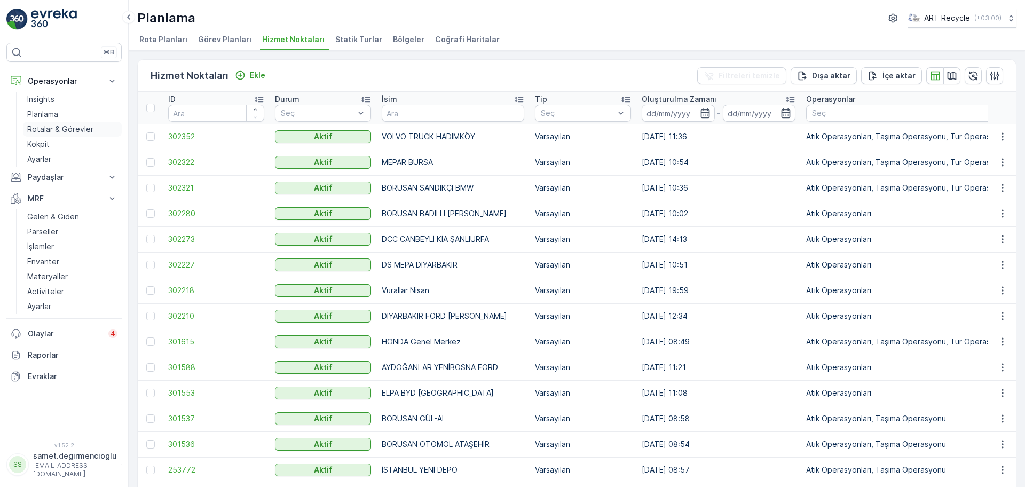
click at [73, 127] on p "Rotalar & Görevler" at bounding box center [60, 129] width 66 height 11
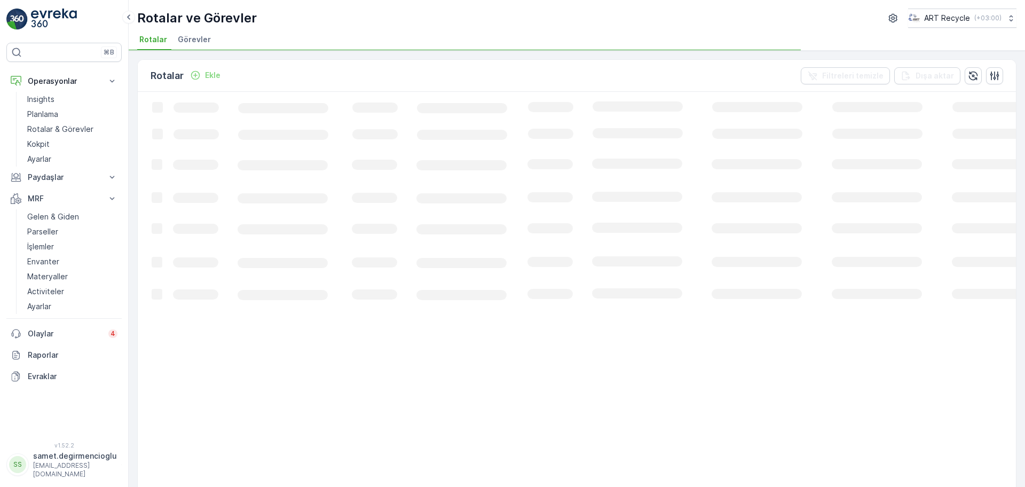
click at [205, 44] on span "Görevler" at bounding box center [194, 39] width 33 height 11
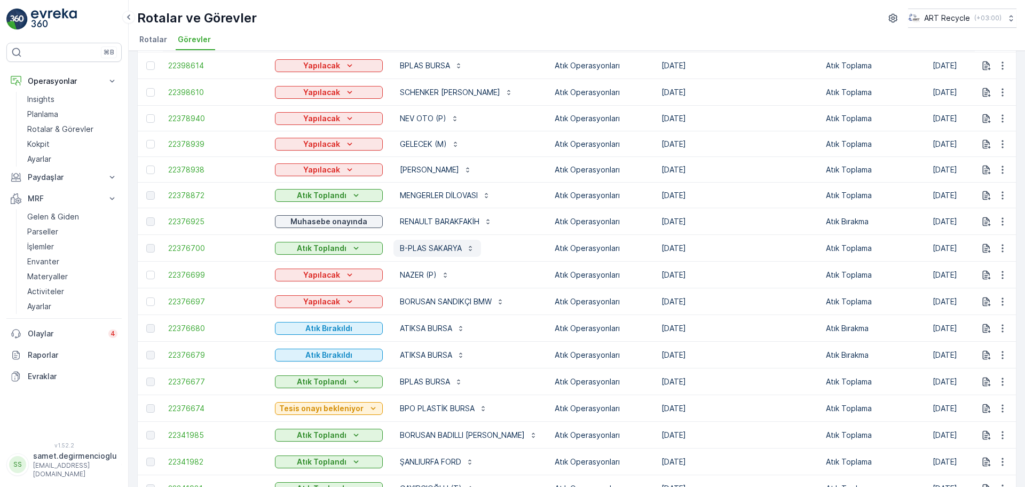
scroll to position [267, 0]
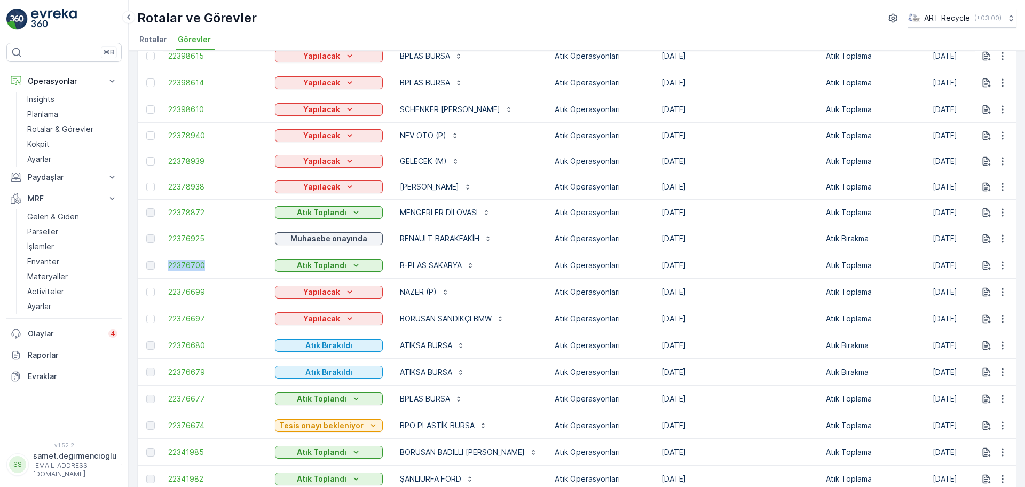
drag, startPoint x: 222, startPoint y: 274, endPoint x: 166, endPoint y: 267, distance: 55.9
click at [166, 267] on td "22376700" at bounding box center [216, 265] width 107 height 27
copy span "22376700"
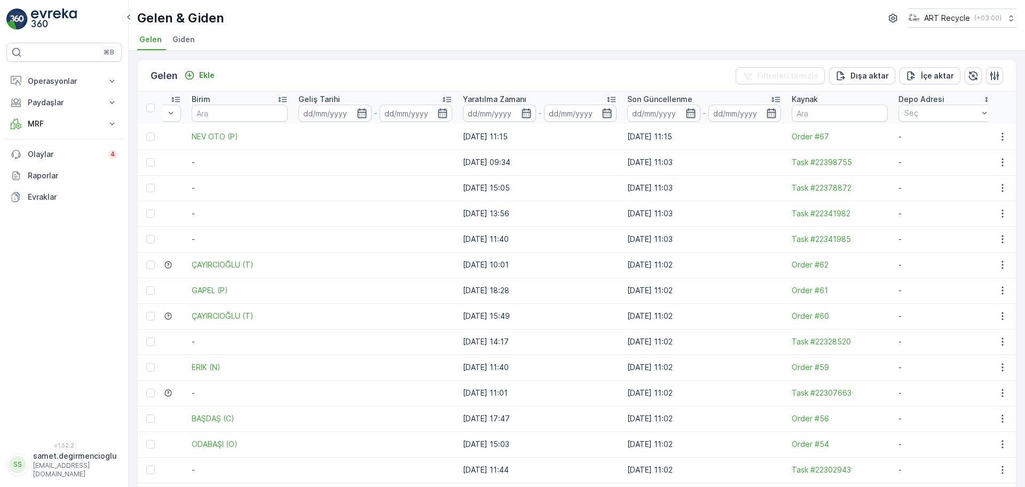
drag, startPoint x: 797, startPoint y: 147, endPoint x: 851, endPoint y: 141, distance: 54.2
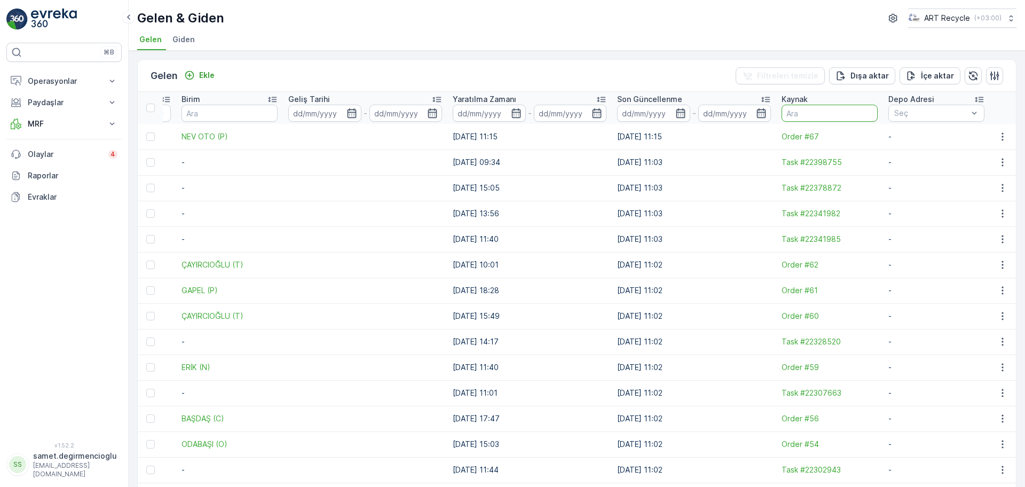
click at [820, 115] on input "text" at bounding box center [830, 113] width 96 height 17
paste input "22376700"
type input "22376700"
